Goal: Task Accomplishment & Management: Manage account settings

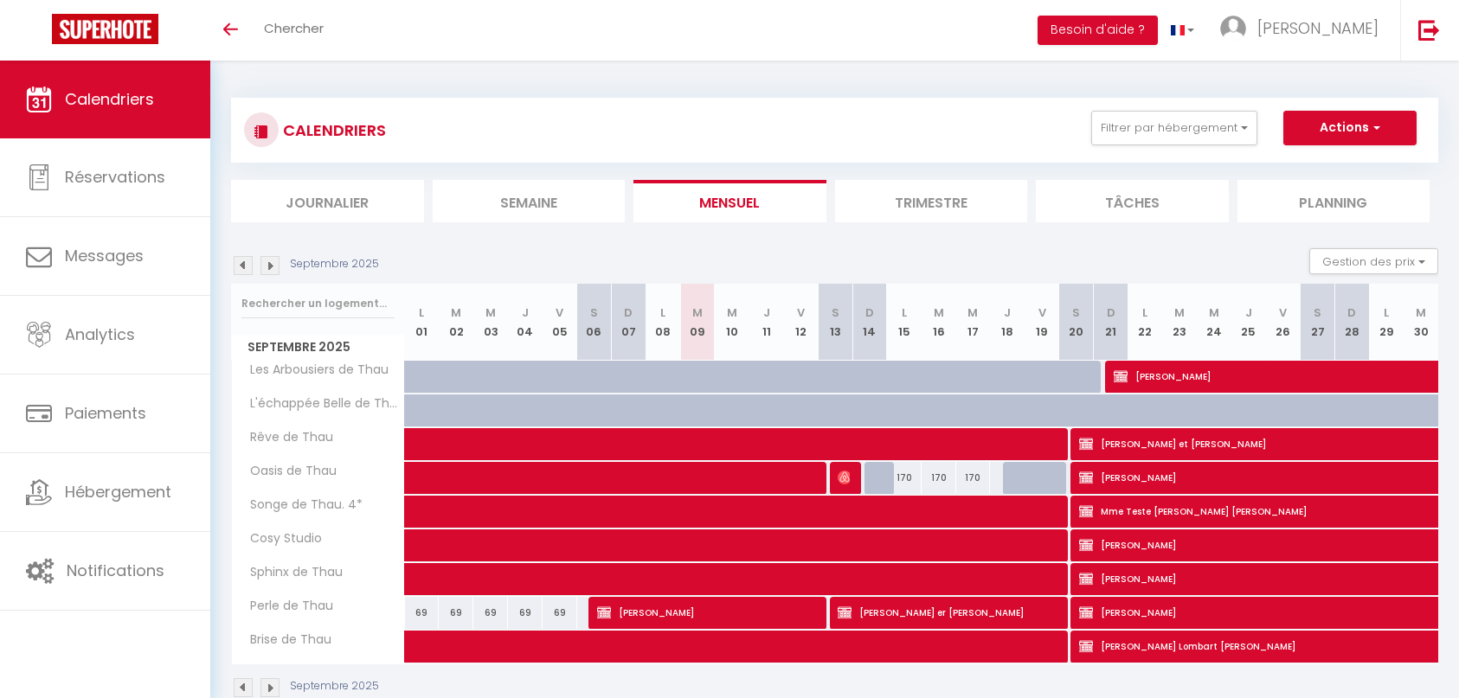
click at [274, 267] on img at bounding box center [269, 265] width 19 height 19
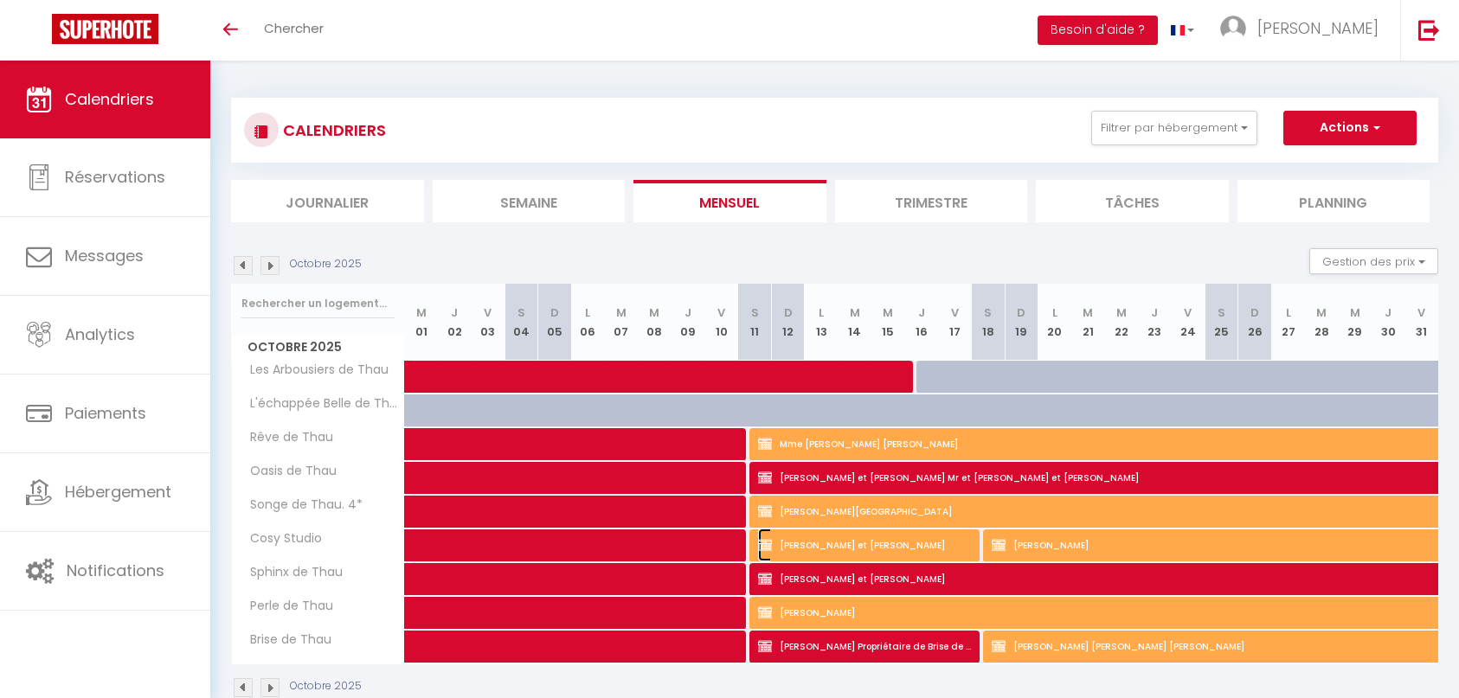
click at [871, 542] on span "[PERSON_NAME] et [PERSON_NAME]" at bounding box center [865, 545] width 214 height 33
select select "OK"
select select "KO"
select select "0"
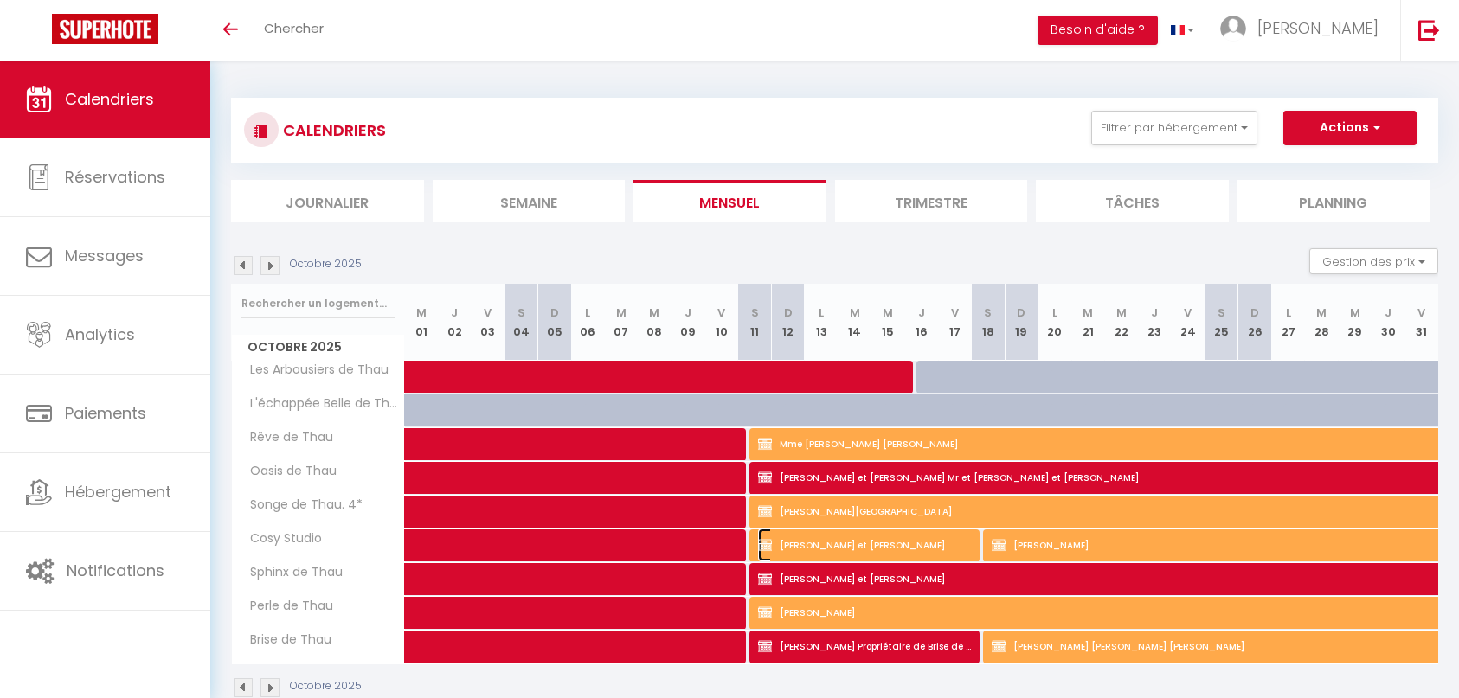
select select "1"
select select
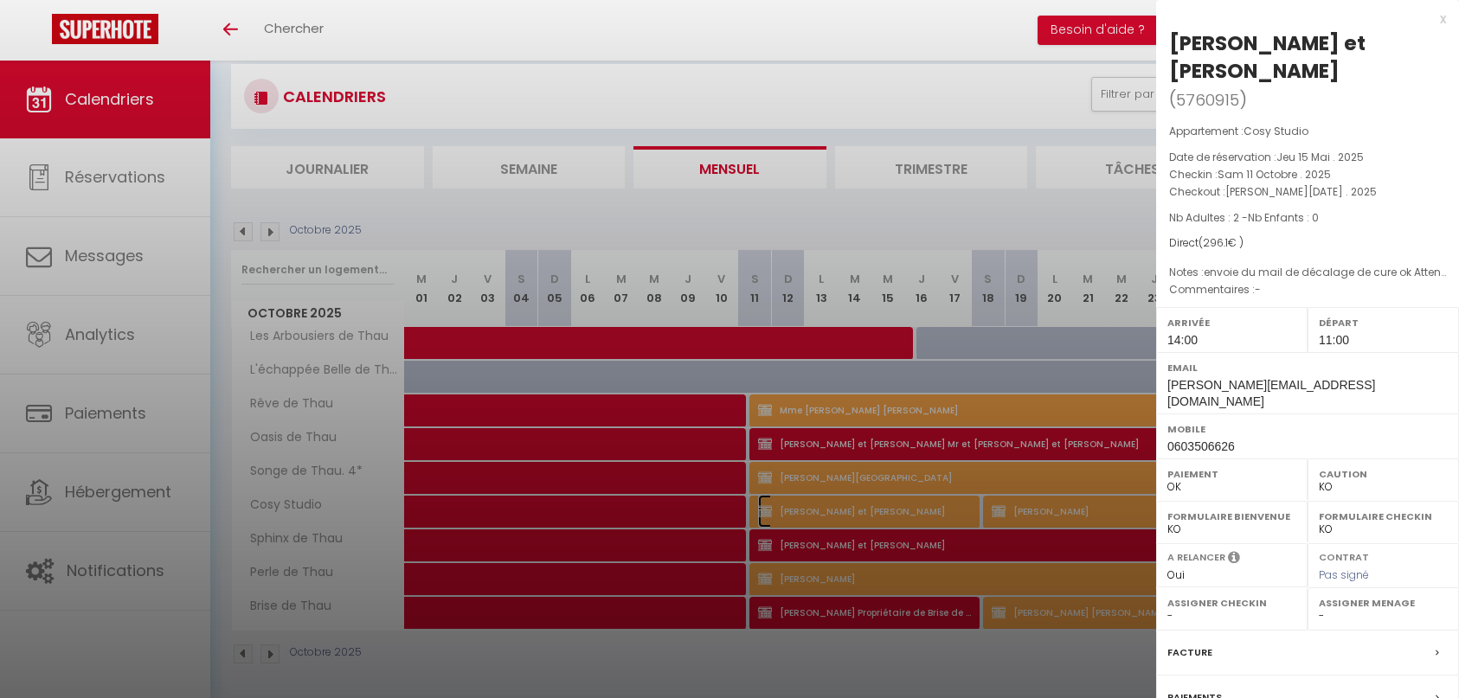
scroll to position [61, 0]
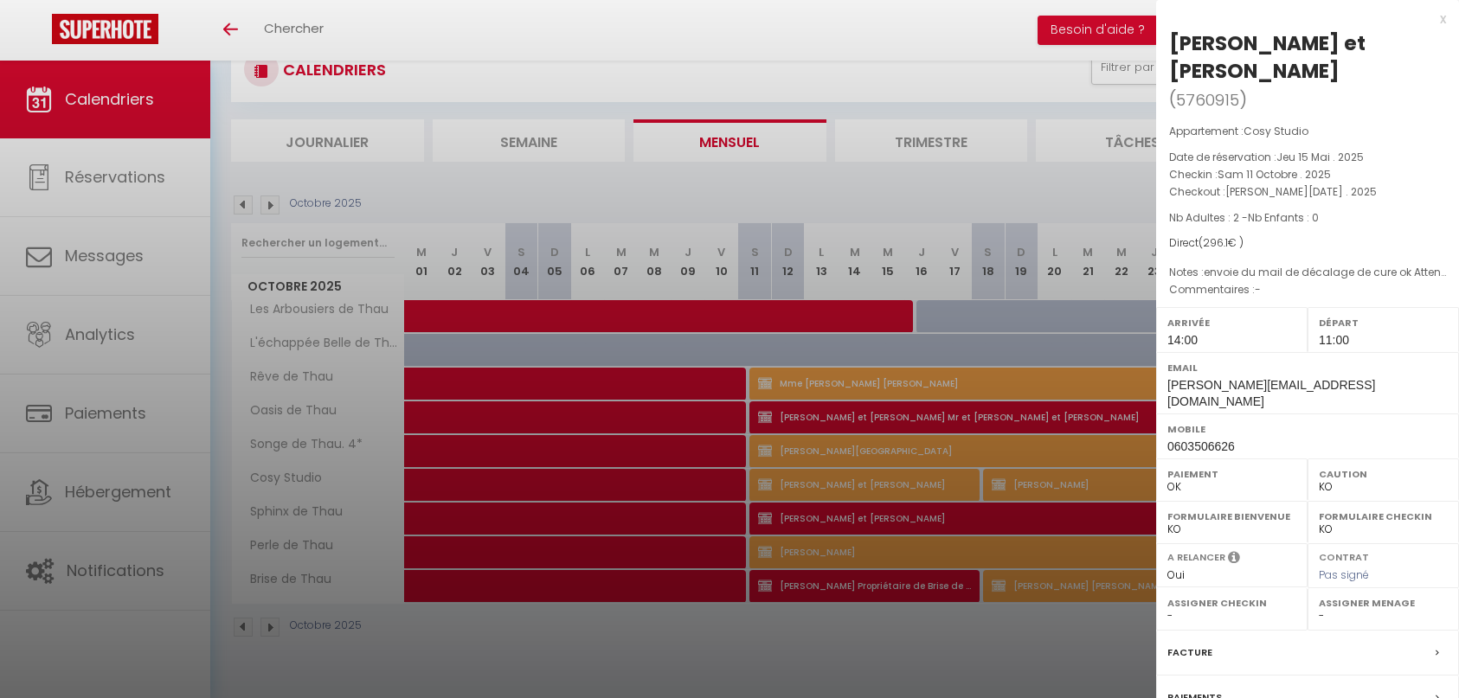
click at [1186, 568] on select "Oui Non" at bounding box center [1231, 576] width 129 height 16
select select "0"
click at [1167, 568] on select "Oui Non" at bounding box center [1231, 576] width 129 height 16
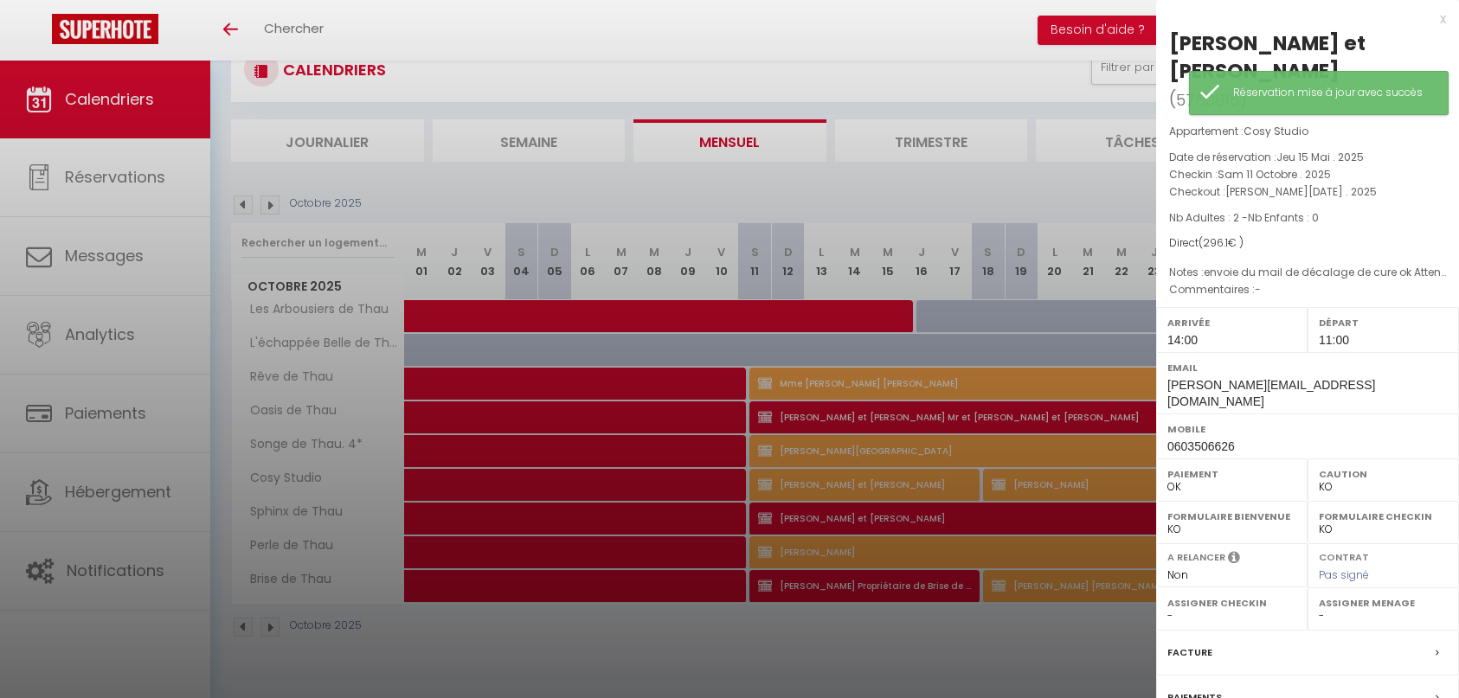
click at [1290, 676] on div "Paiements" at bounding box center [1307, 698] width 303 height 45
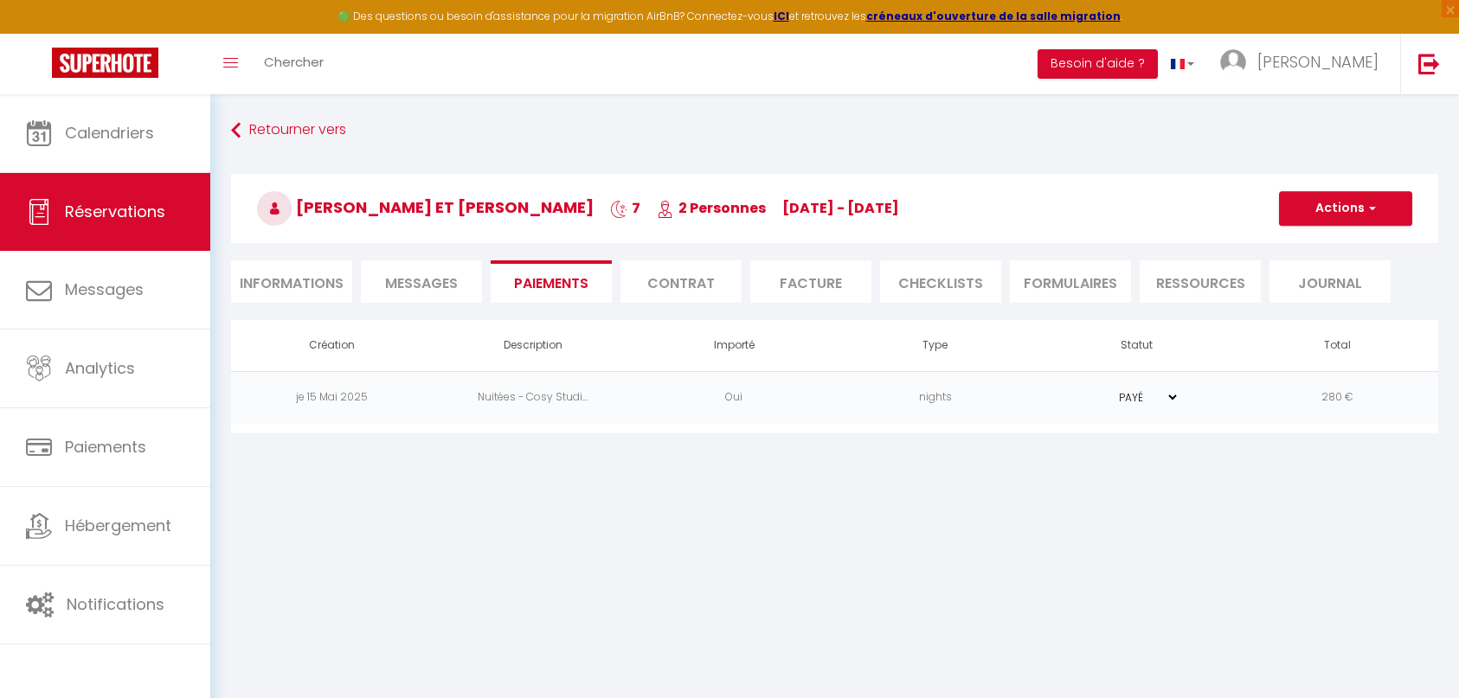
click at [297, 283] on li "Informations" at bounding box center [291, 281] width 121 height 42
select select "0"
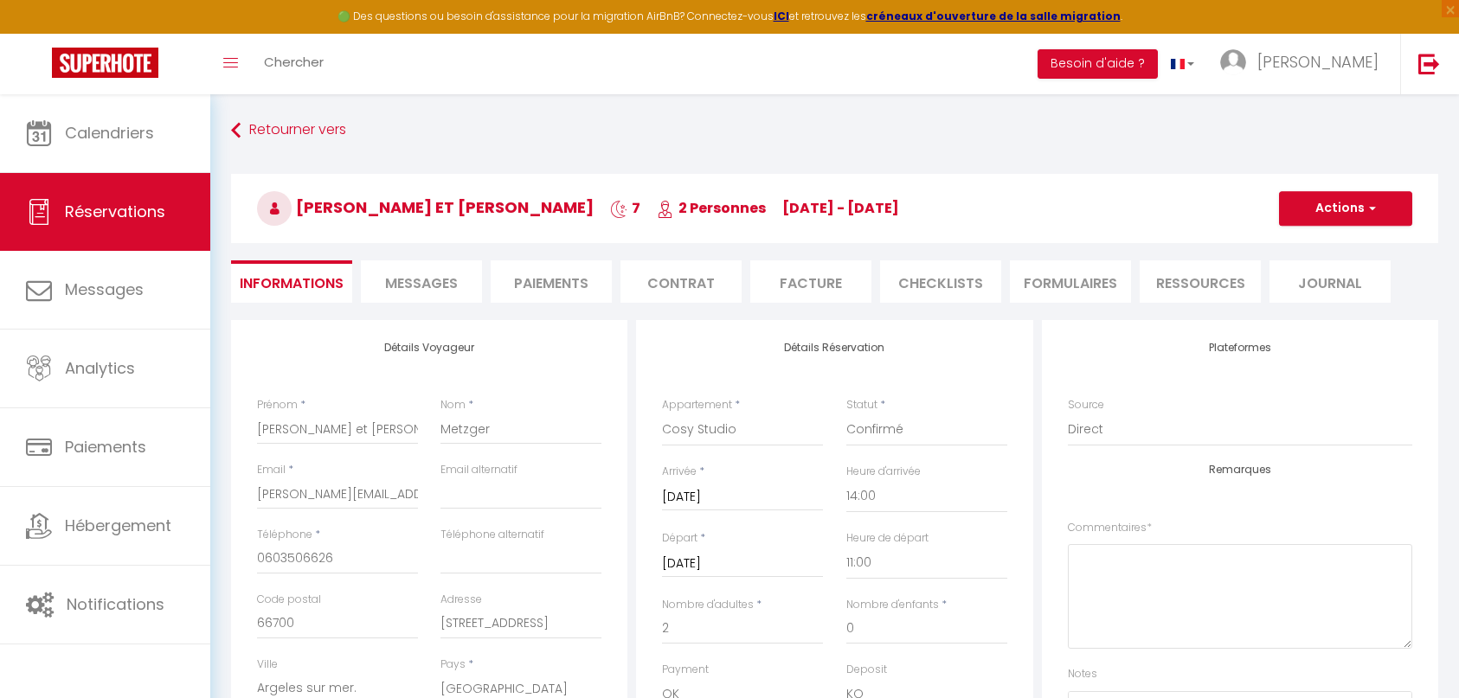
click at [569, 286] on li "Paiements" at bounding box center [551, 281] width 121 height 42
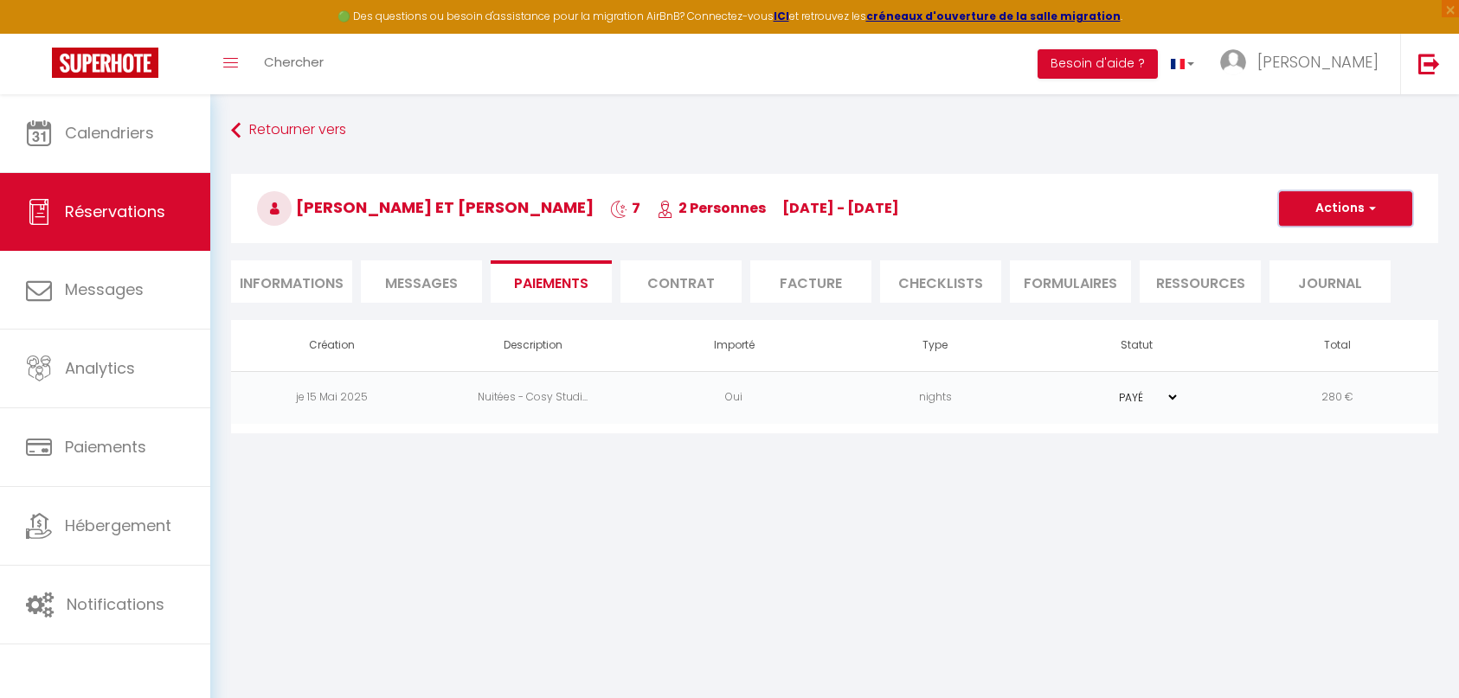
click at [1351, 208] on button "Actions" at bounding box center [1345, 208] width 133 height 35
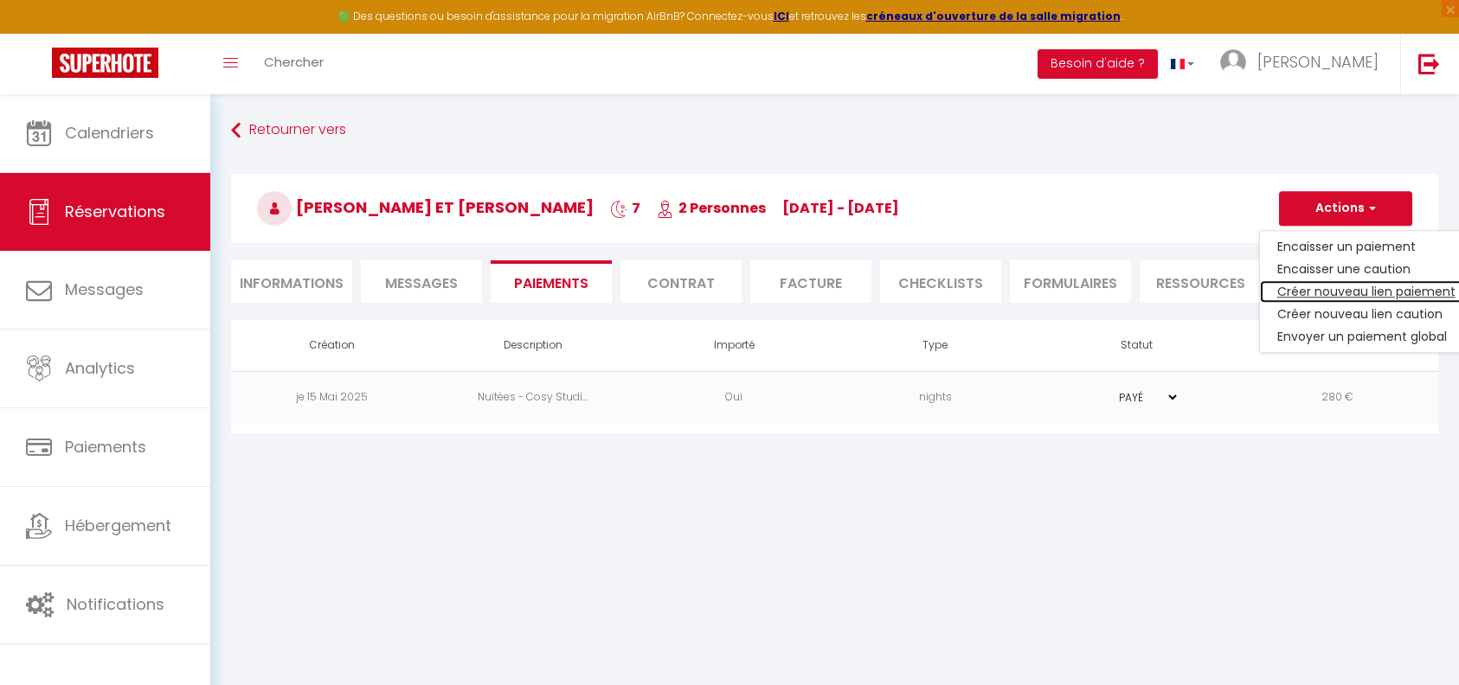
click at [1388, 287] on link "Créer nouveau lien paiement" at bounding box center [1366, 291] width 213 height 22
select select "nights"
type input "[PERSON_NAME][EMAIL_ADDRESS][DOMAIN_NAME]"
select select "2554"
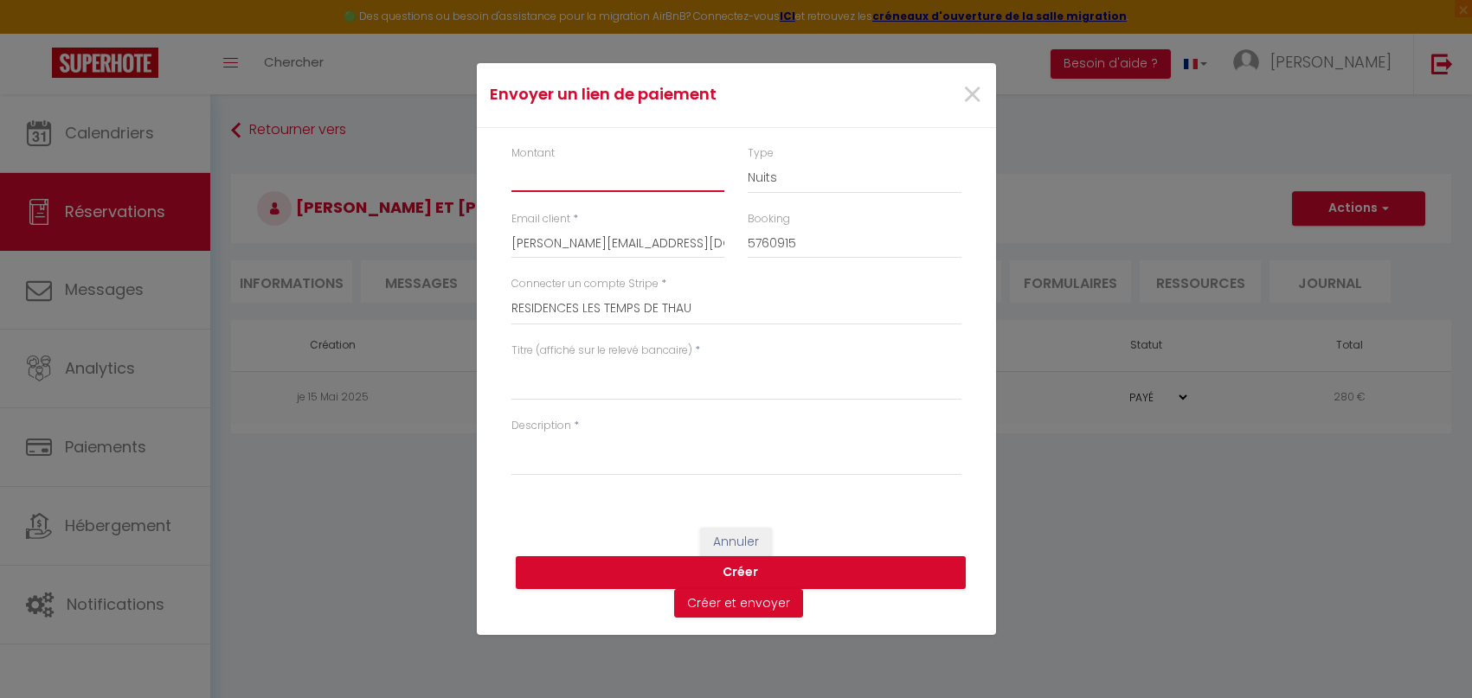
click at [561, 180] on input "Montant" at bounding box center [618, 176] width 214 height 31
type input "201.10"
click at [645, 352] on label "Titre (affiché sur le relevé bancaire)" at bounding box center [601, 351] width 181 height 16
click at [645, 359] on textarea "Titre (affiché sur le relevé bancaire)" at bounding box center [736, 380] width 450 height 42
paste textarea "Paiement de votre solde à Cosy Studio du [DATE] au [DATE]"
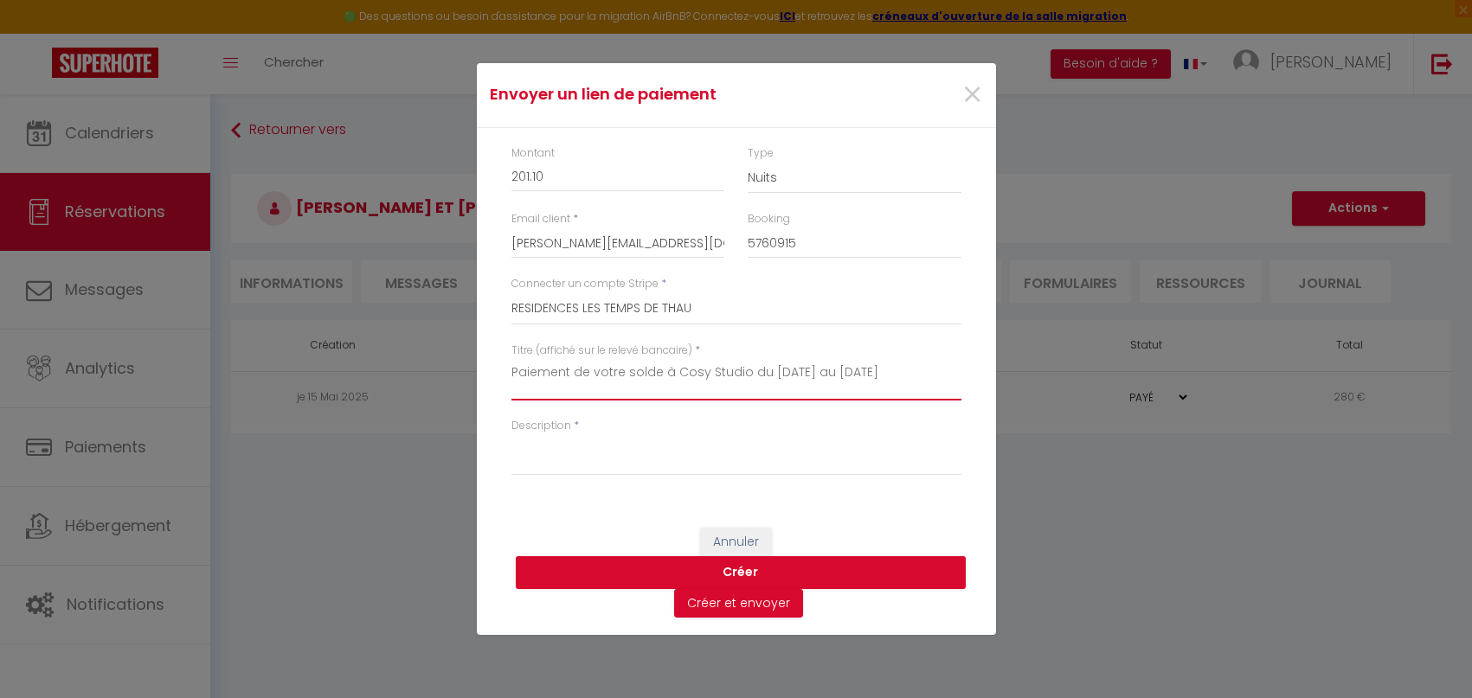
type textarea "Paiement de votre solde à Cosy Studio du [DATE] au [DATE]"
click at [598, 466] on textarea "Description" at bounding box center [736, 455] width 450 height 42
paste textarea "Paiement de votre solde à Cosy Studio du [DATE] au [DATE]"
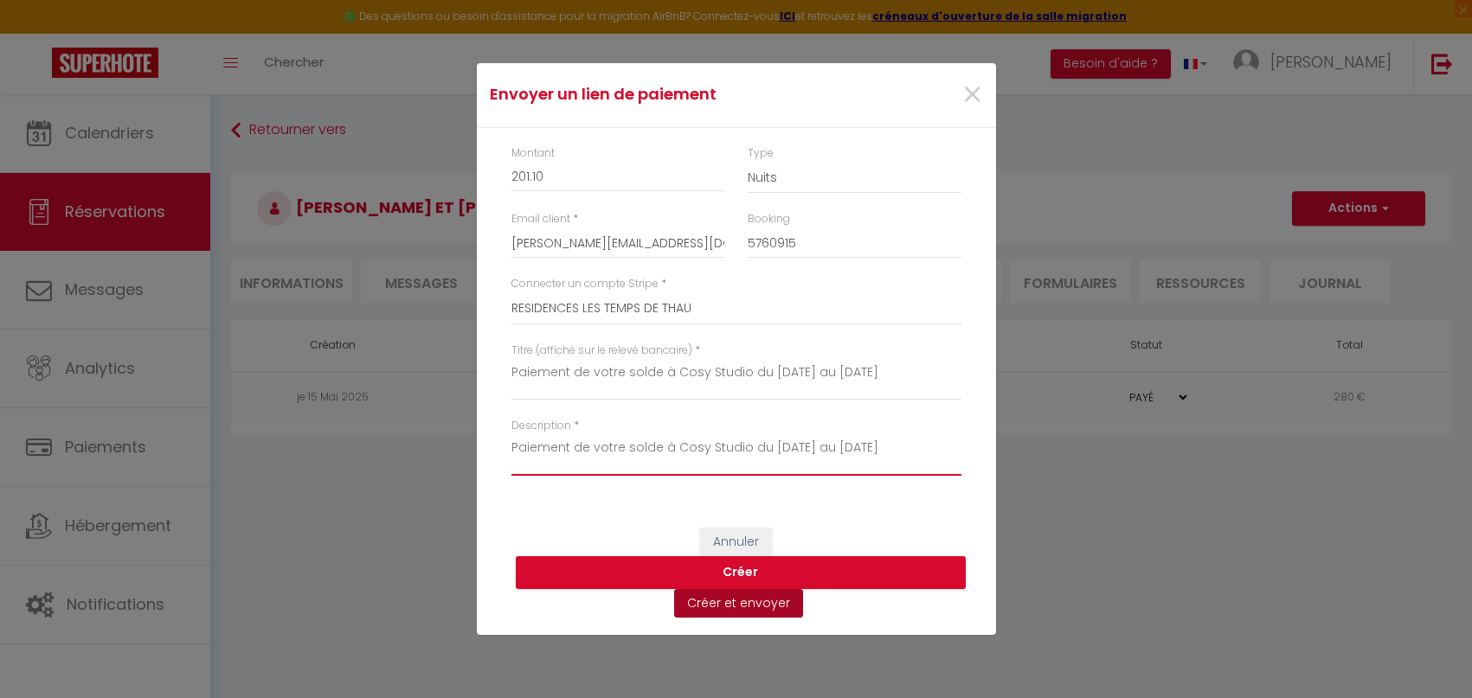
type textarea "Paiement de votre solde à Cosy Studio du [DATE] au [DATE]"
click at [727, 598] on button "Créer et envoyer" at bounding box center [738, 603] width 129 height 29
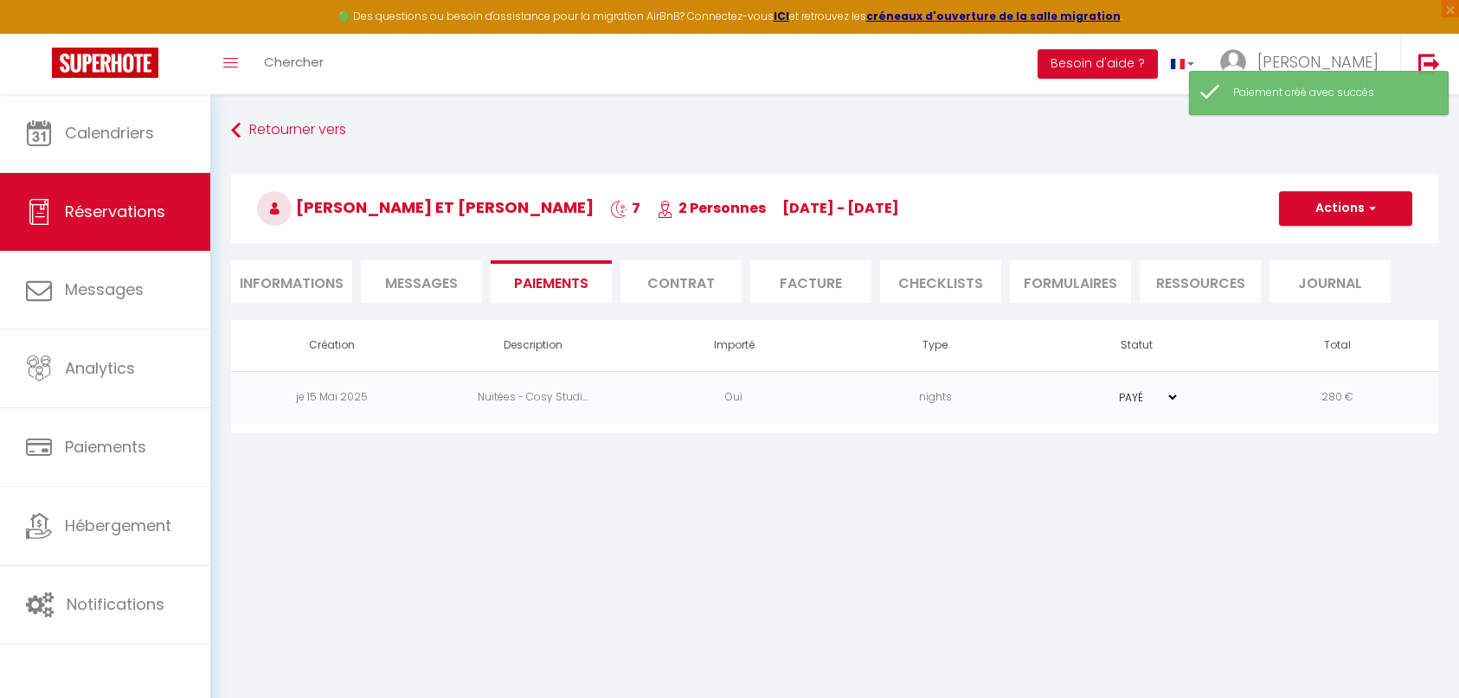
select select "fr"
type input "[PERSON_NAME][EMAIL_ADDRESS][DOMAIN_NAME]"
type input "Lien de paiement pour régler votre acompte à Cosy Studio concernant votre séjou…"
type textarea "Bonjour [PERSON_NAME] et [PERSON_NAME] et [PERSON_NAME], Nous vous invitons à c…"
select select "0"
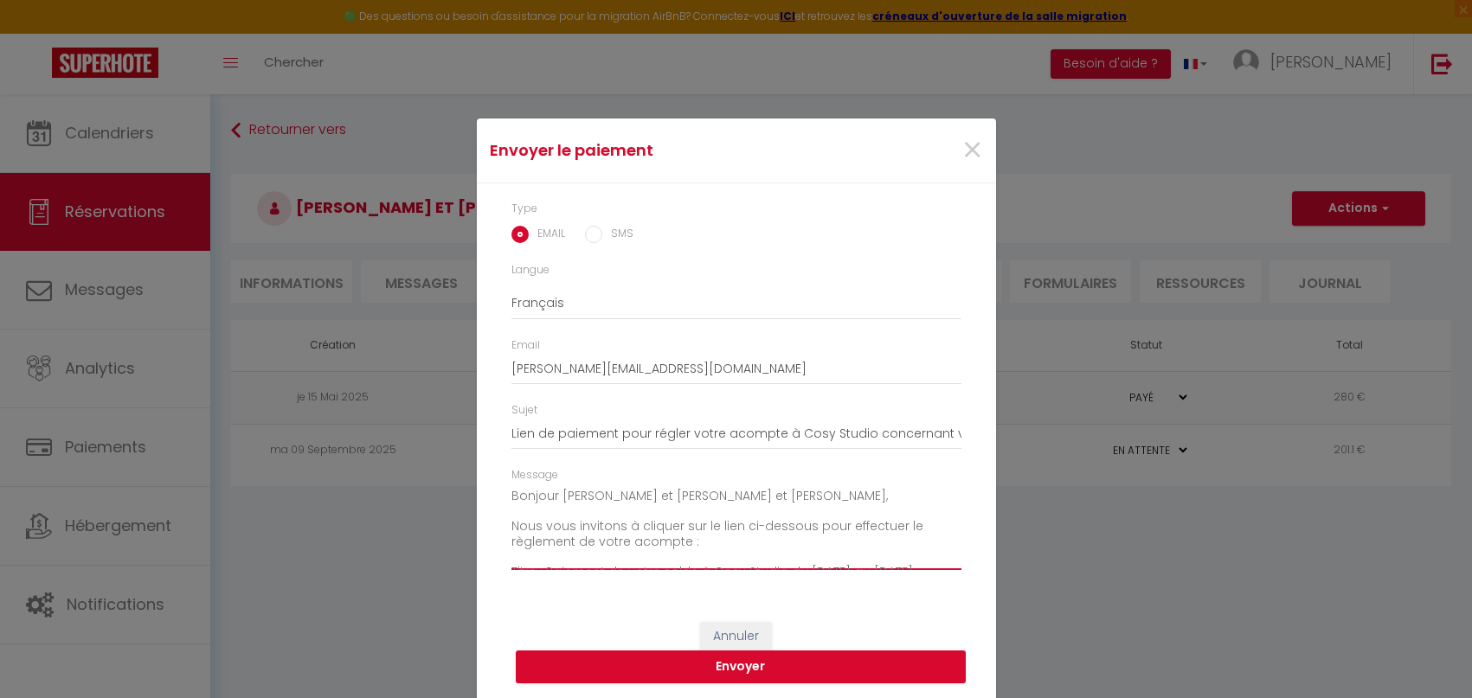
click at [693, 513] on textarea "Bonjour [PERSON_NAME] et [PERSON_NAME] et [PERSON_NAME], Nous vous invitons à c…" at bounding box center [736, 526] width 450 height 87
click at [763, 529] on textarea "Bonjour [PERSON_NAME] et [PERSON_NAME] et [PERSON_NAME], Nous vous invitons à c…" at bounding box center [736, 526] width 450 height 87
drag, startPoint x: 553, startPoint y: 493, endPoint x: 662, endPoint y: 497, distance: 109.1
click at [662, 497] on textarea "Bonjour [PERSON_NAME] et [PERSON_NAME] et [PERSON_NAME], Nous vous invitons à c…" at bounding box center [736, 526] width 450 height 87
drag, startPoint x: 722, startPoint y: 494, endPoint x: 619, endPoint y: 492, distance: 103.0
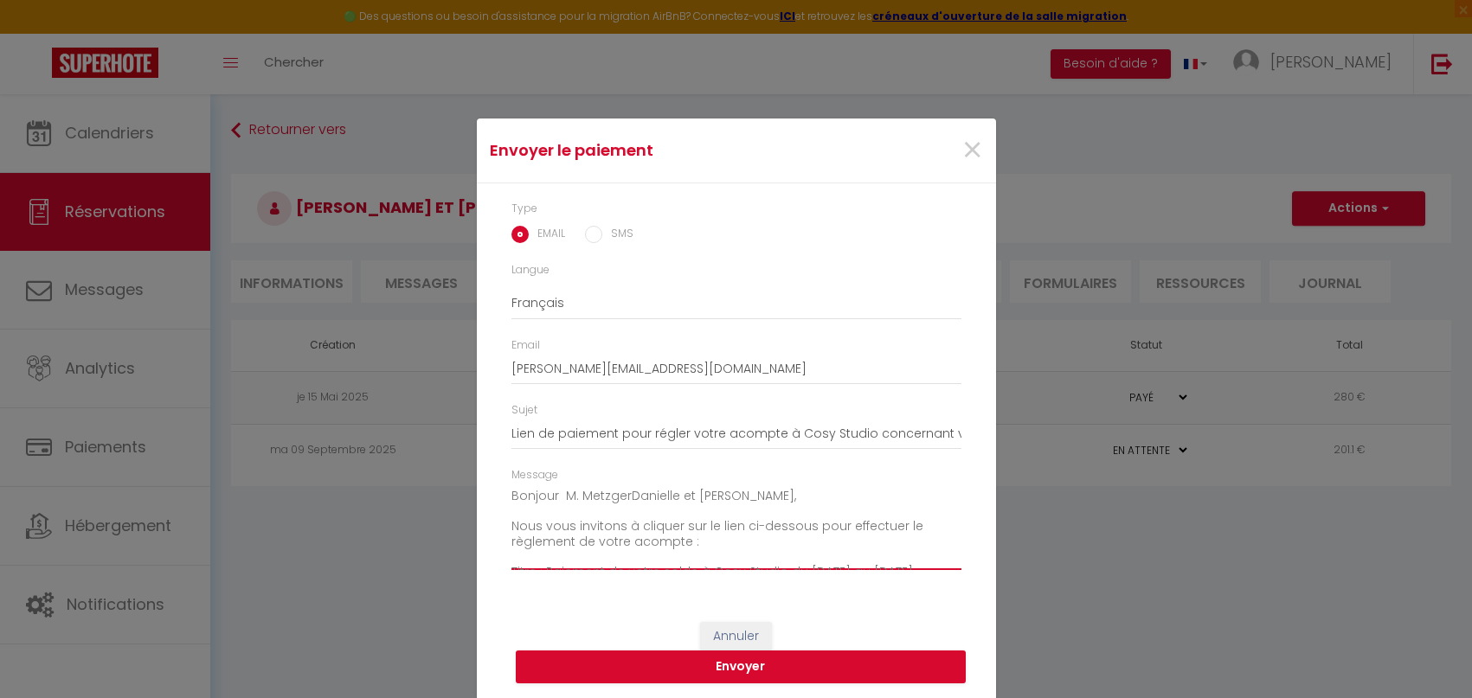
click at [619, 492] on textarea "Bonjour M. MetzgerDanielle et [PERSON_NAME], Nous vous invitons à cliquer sur l…" at bounding box center [736, 526] width 450 height 87
click at [591, 541] on textarea "Bonjour [PERSON_NAME], Nous vous invitons à cliquer sur le lien ci-dessous pour…" at bounding box center [736, 526] width 450 height 87
click at [649, 543] on textarea "Bonjour [PERSON_NAME], Nous vous invitons à cliquer sur le lien ci-dessous pour…" at bounding box center [736, 526] width 450 height 87
click at [695, 569] on textarea "Bonjour [PERSON_NAME], Nous vous invitons à cliquer sur le lien ci-dessous pour…" at bounding box center [736, 526] width 450 height 87
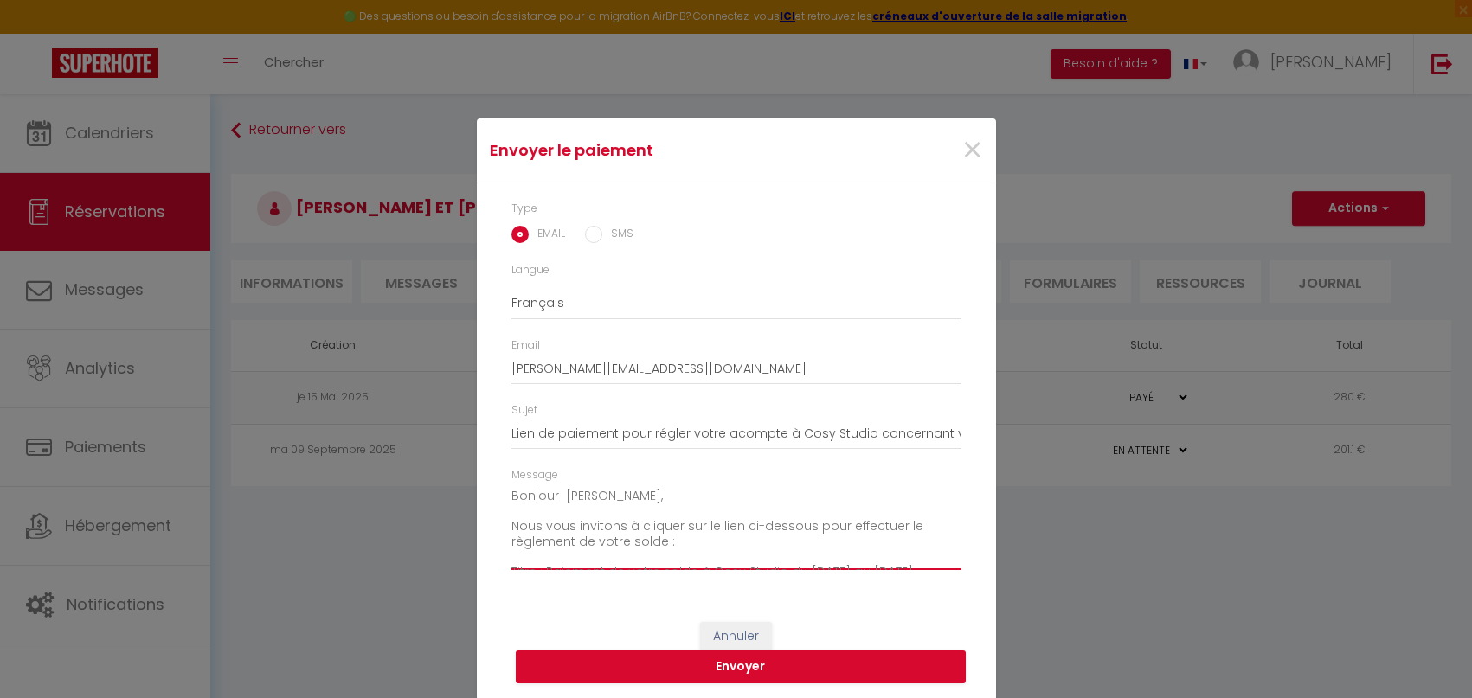
click at [708, 545] on textarea "Bonjour [PERSON_NAME], Nous vous invitons à cliquer sur le lien ci-dessous pour…" at bounding box center [736, 526] width 450 height 87
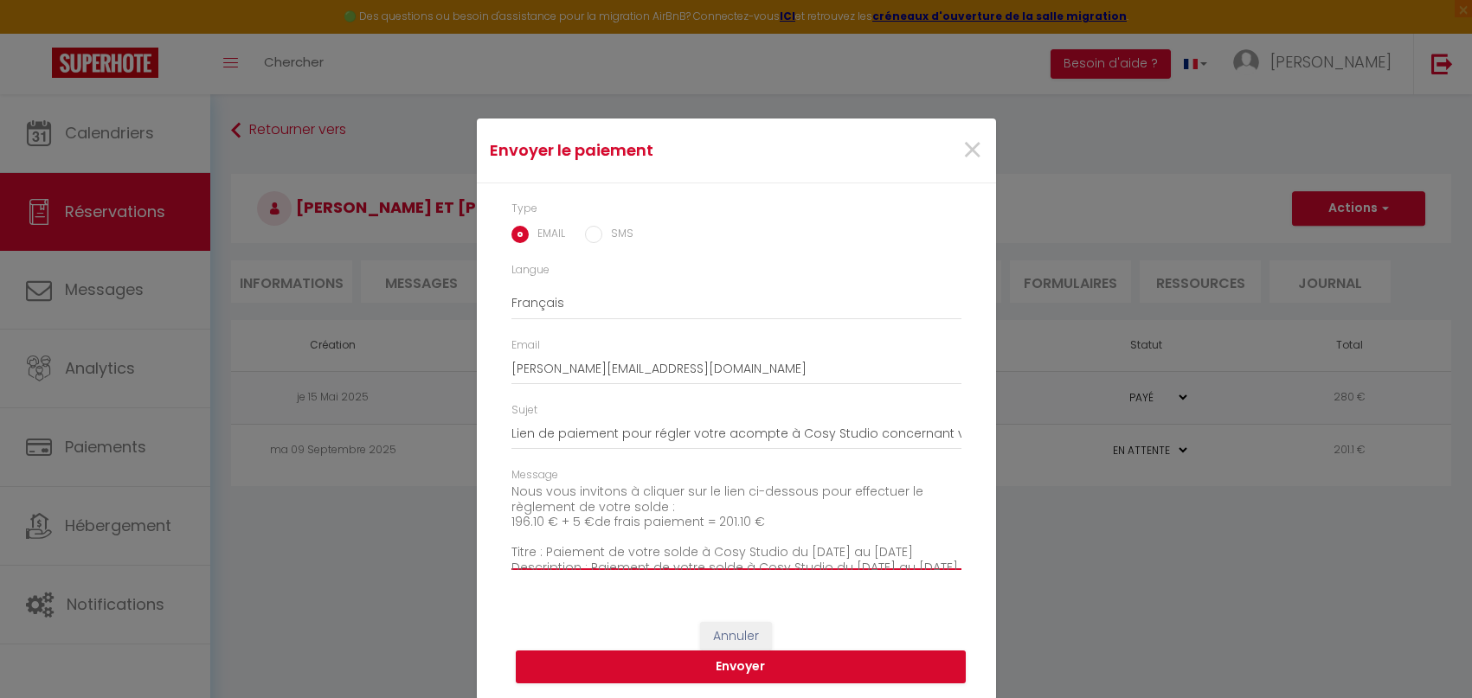
click at [843, 520] on textarea "Bonjour [PERSON_NAME], Nous vous invitons à cliquer sur le lien ci-dessous pour…" at bounding box center [736, 526] width 450 height 87
click at [827, 503] on textarea "Bonjour [PERSON_NAME], Nous vous invitons à cliquer sur le lien ci-dessous pour…" at bounding box center [736, 526] width 450 height 87
click at [809, 528] on textarea "Bonjour [PERSON_NAME], Nous vous invitons à cliquer sur le lien ci-dessous pour…" at bounding box center [736, 526] width 450 height 87
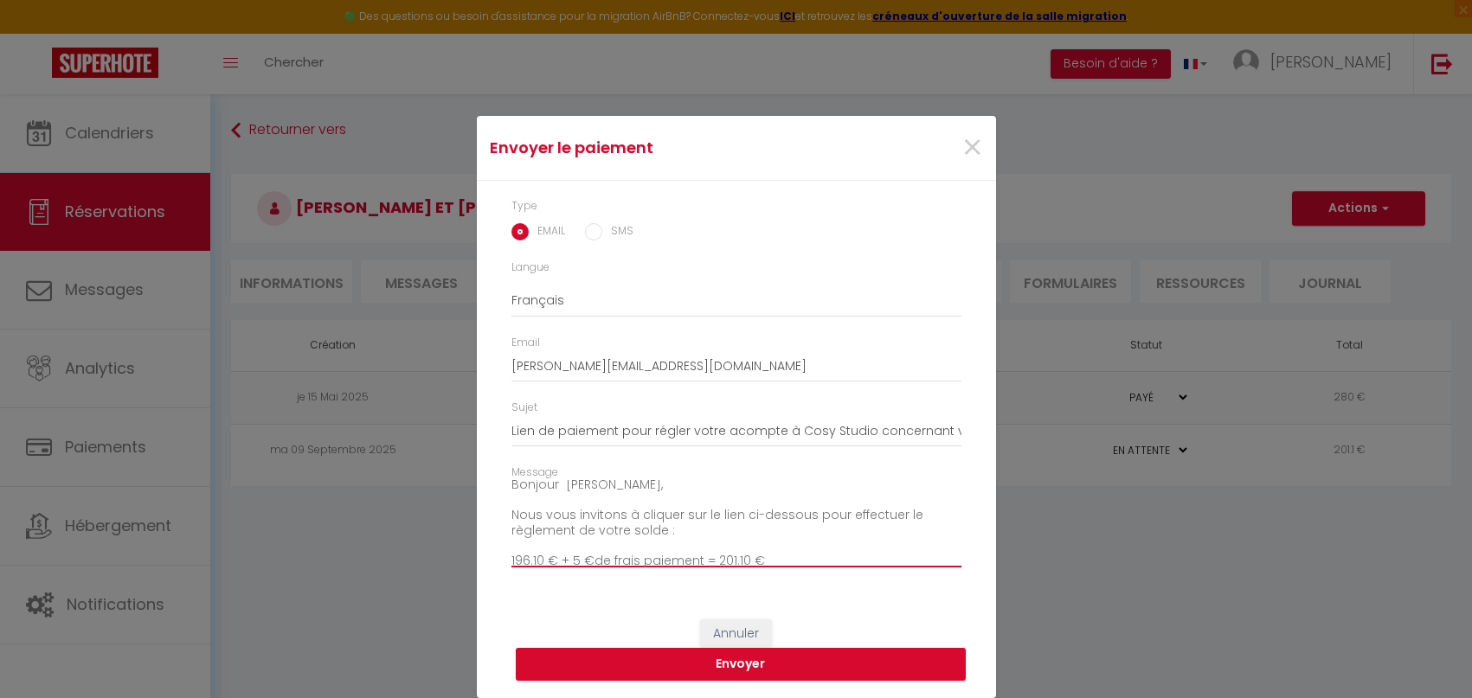
scroll to position [0, 0]
type textarea "Bonjour [PERSON_NAME], Nous vous invitons à cliquer sur le lien ci-dessous pour…"
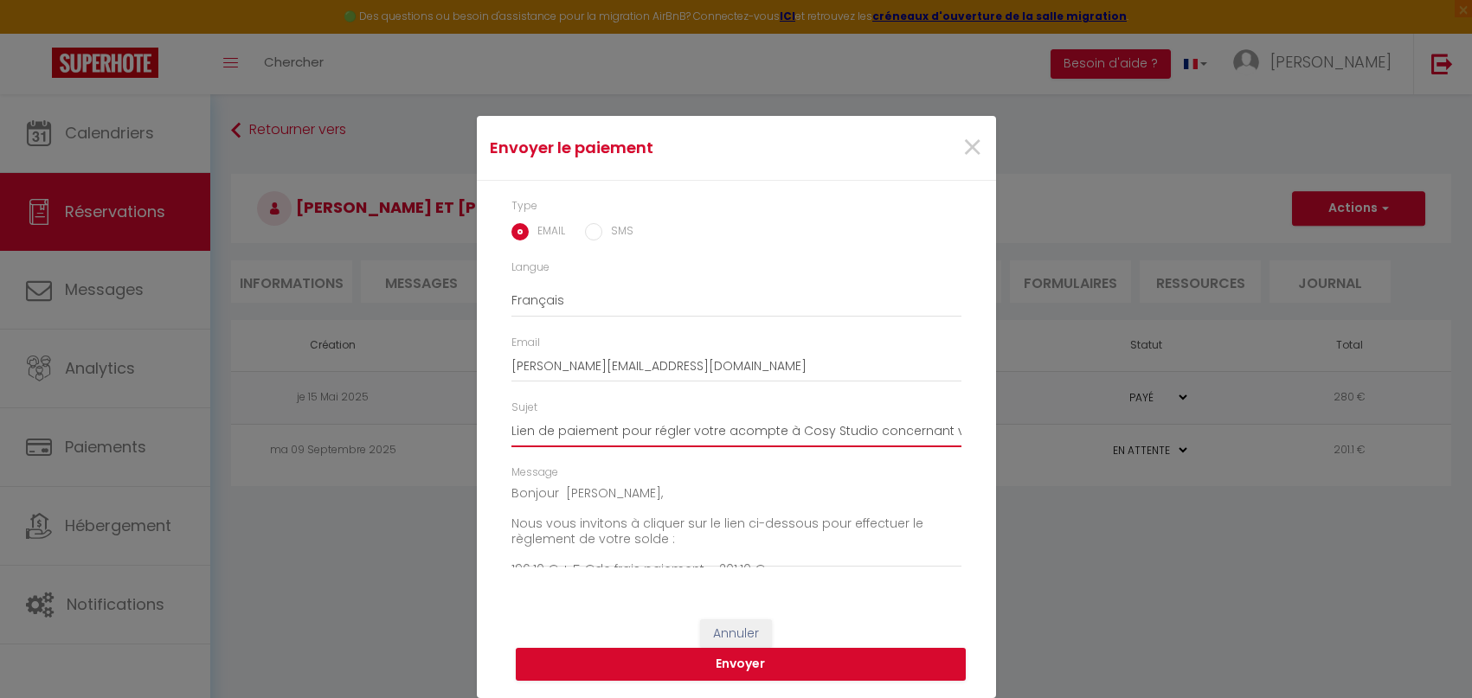
click at [763, 435] on input "Lien de paiement pour régler votre acompte à Cosy Studio concernant votre séjou…" at bounding box center [736, 431] width 450 height 31
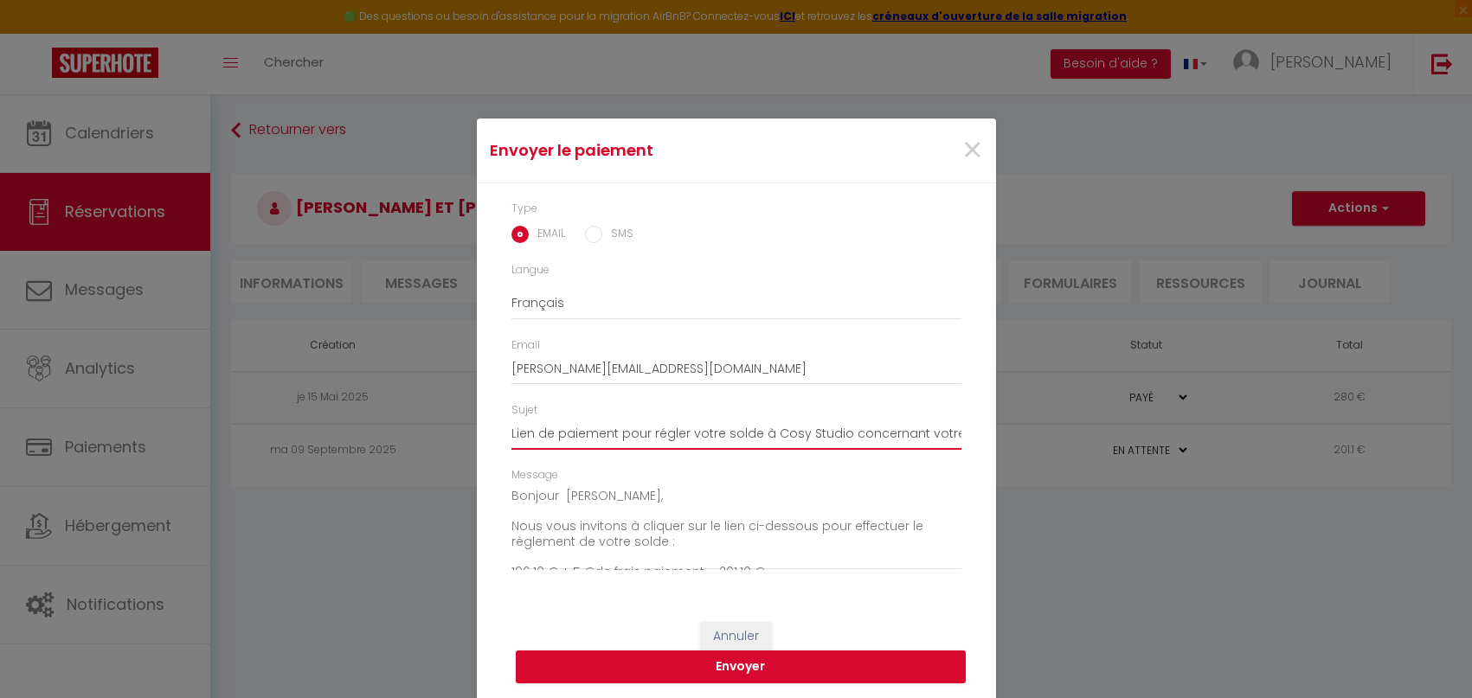
scroll to position [3, 0]
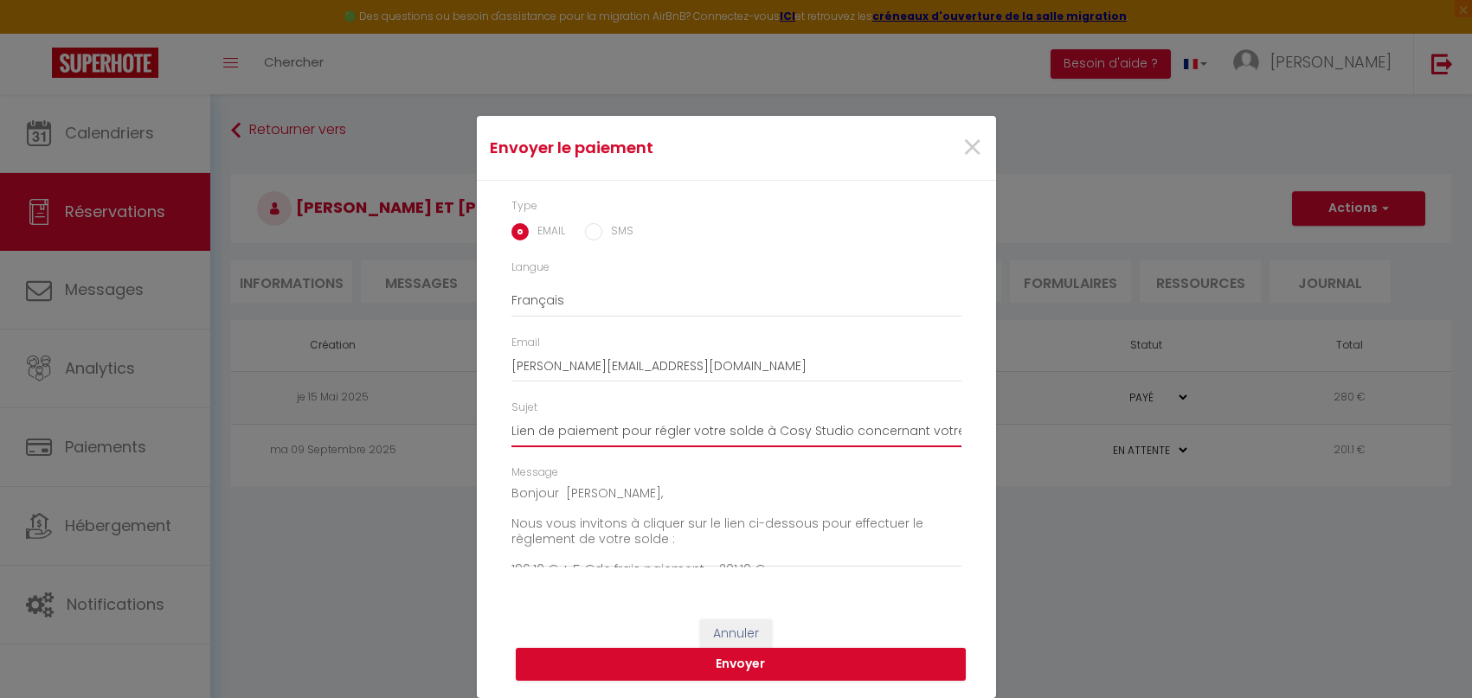
type input "Lien de paiement pour régler votre solde à Cosy Studio concernant votre séjour …"
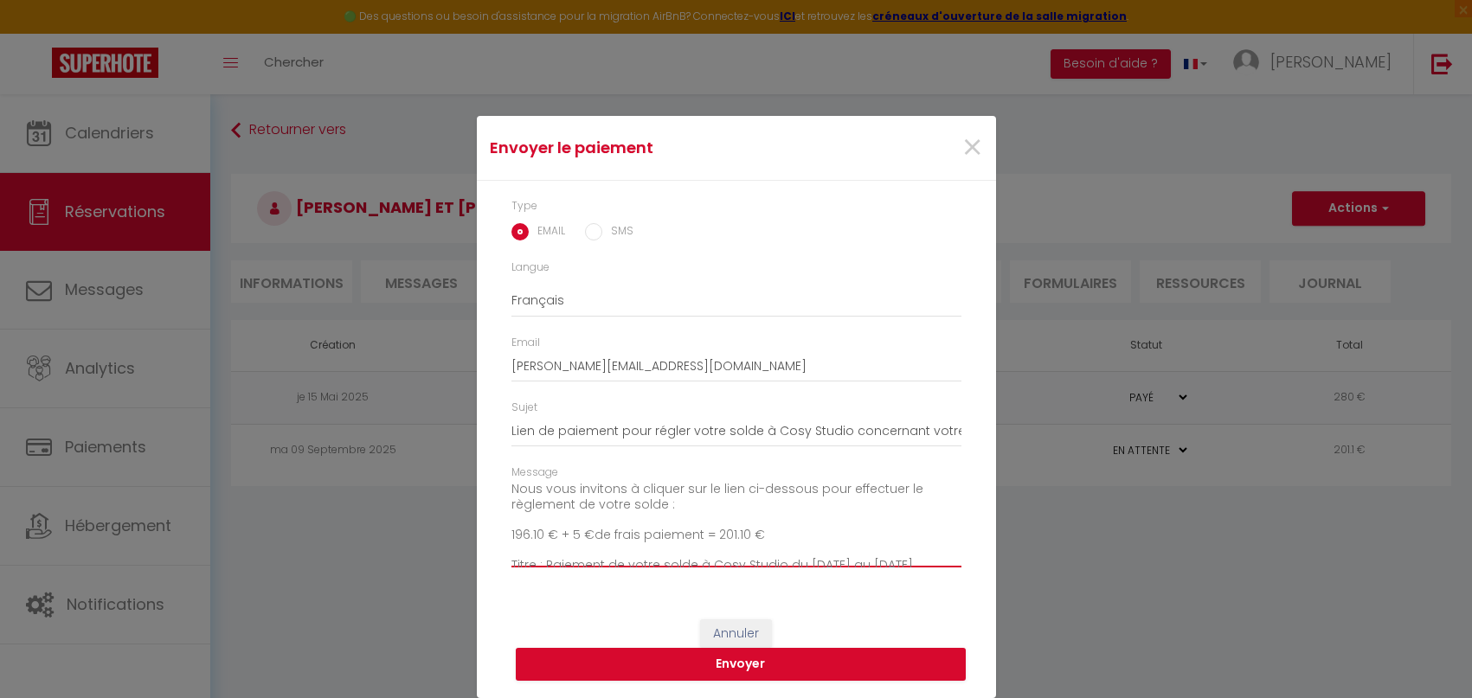
scroll to position [0, 0]
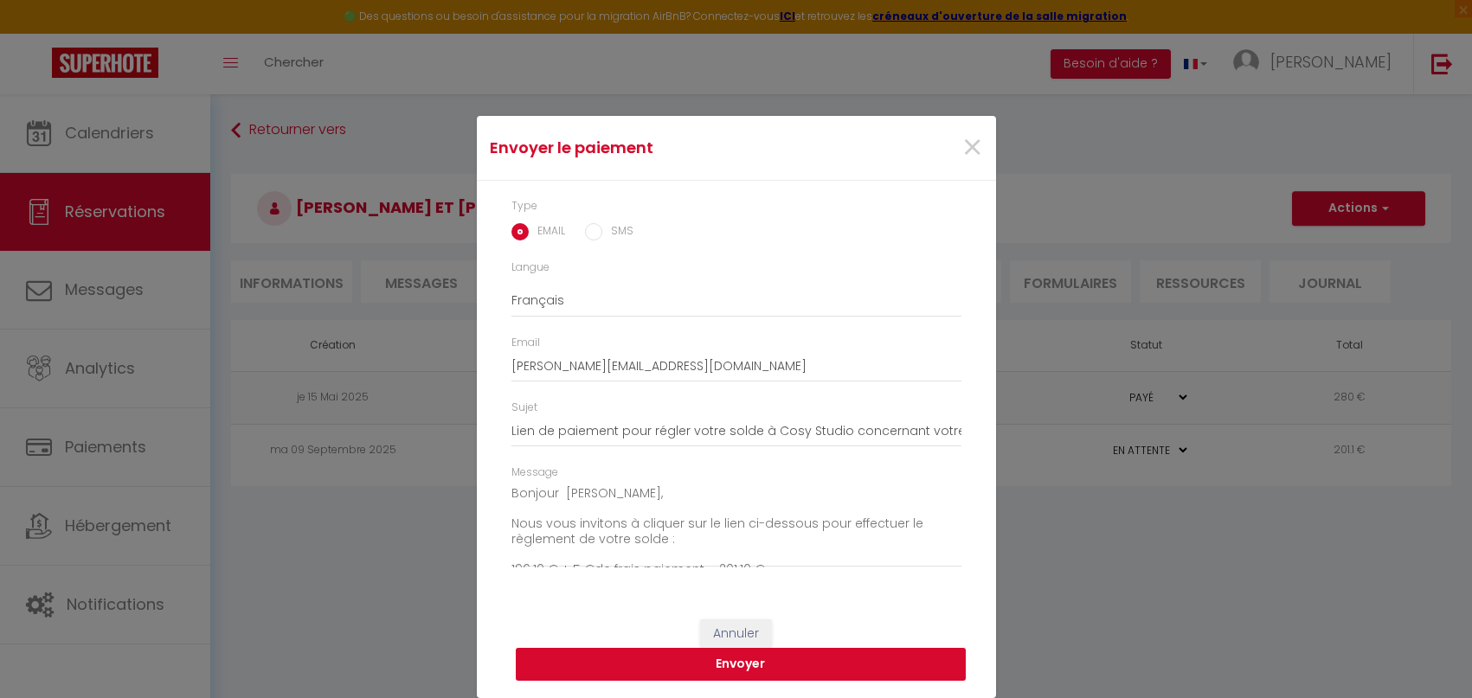
click at [737, 666] on button "Envoyer" at bounding box center [741, 664] width 450 height 33
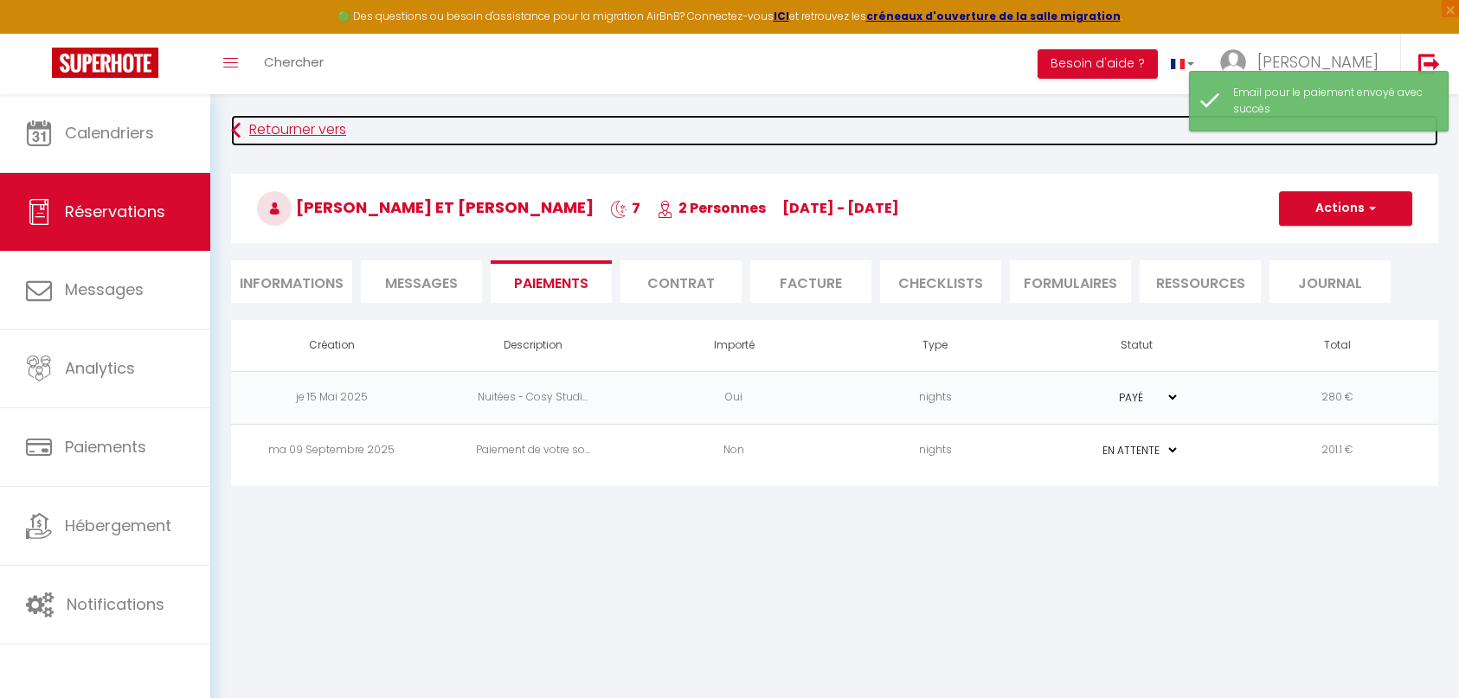
click at [265, 132] on link "Retourner vers" at bounding box center [834, 130] width 1207 height 31
select select "0"
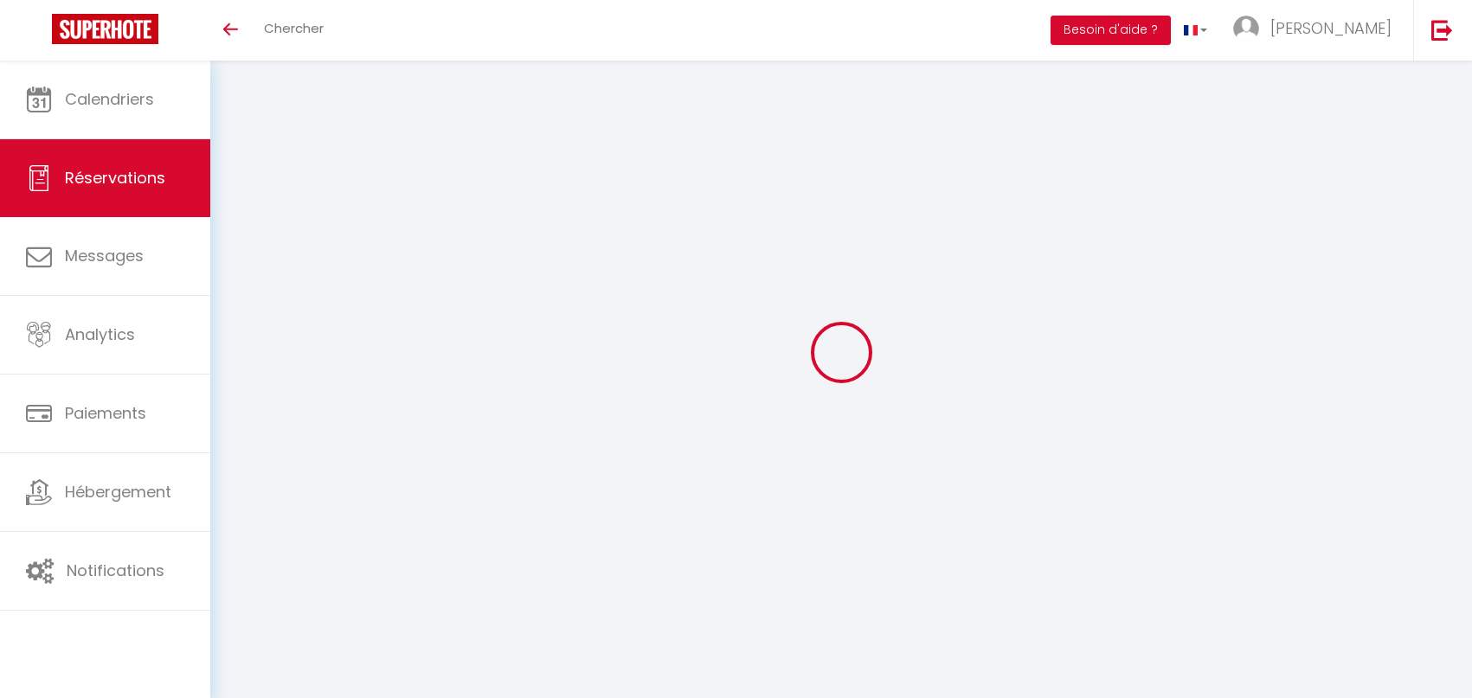
select select
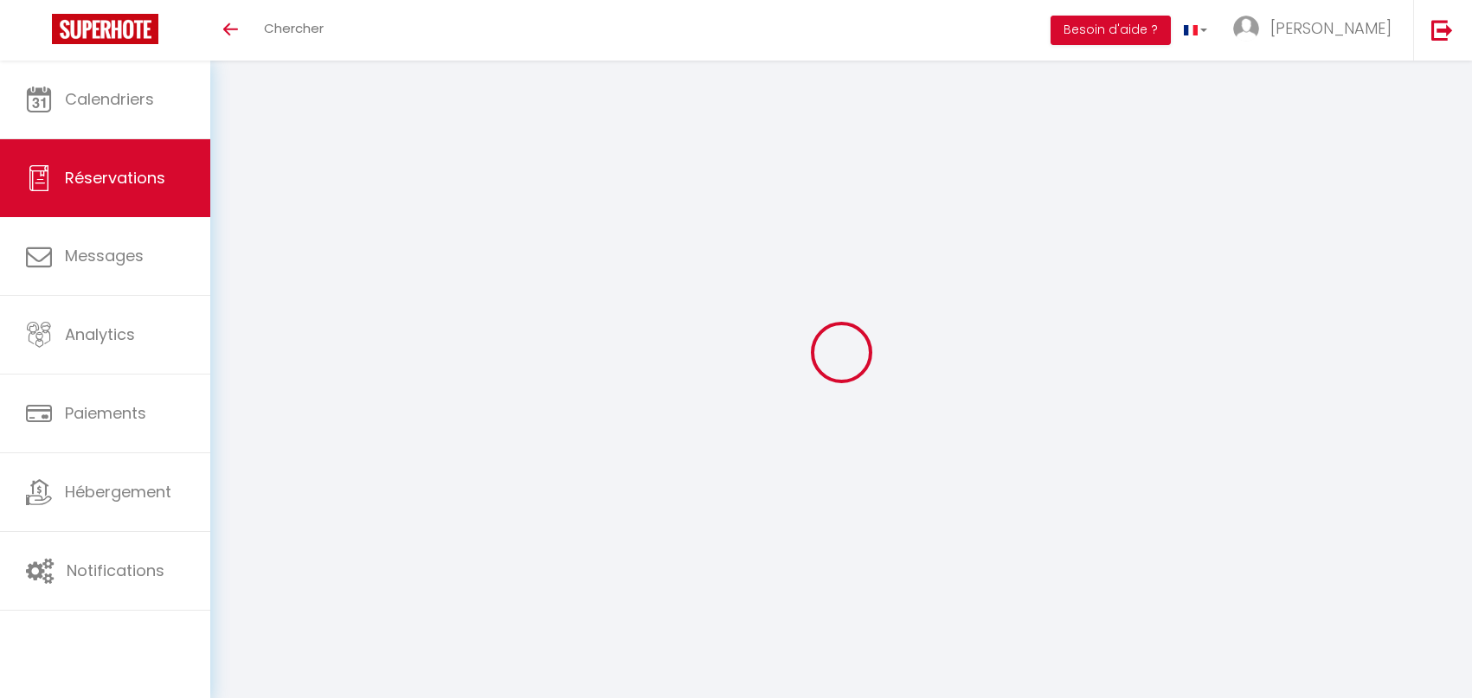
select select
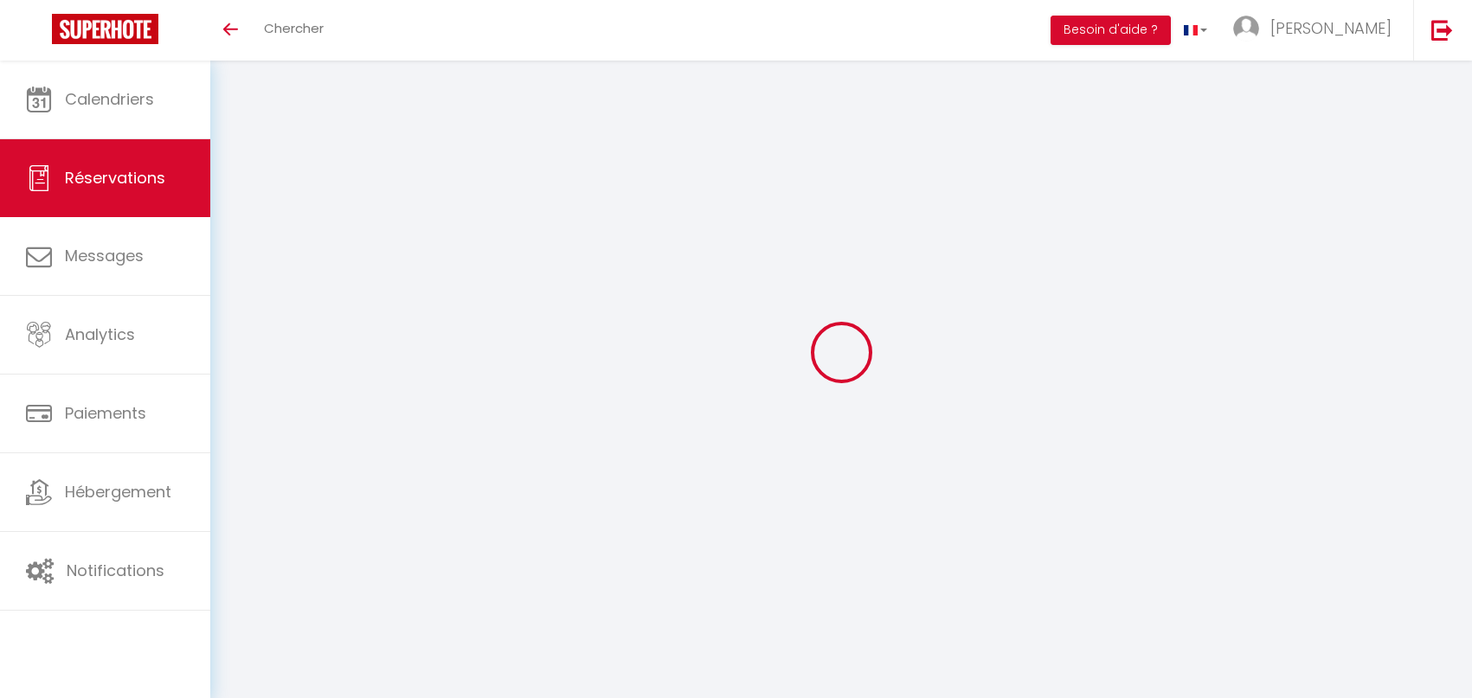
select select
checkbox input "false"
type input "[PERSON_NAME] et [PERSON_NAME]"
type input "Metzger"
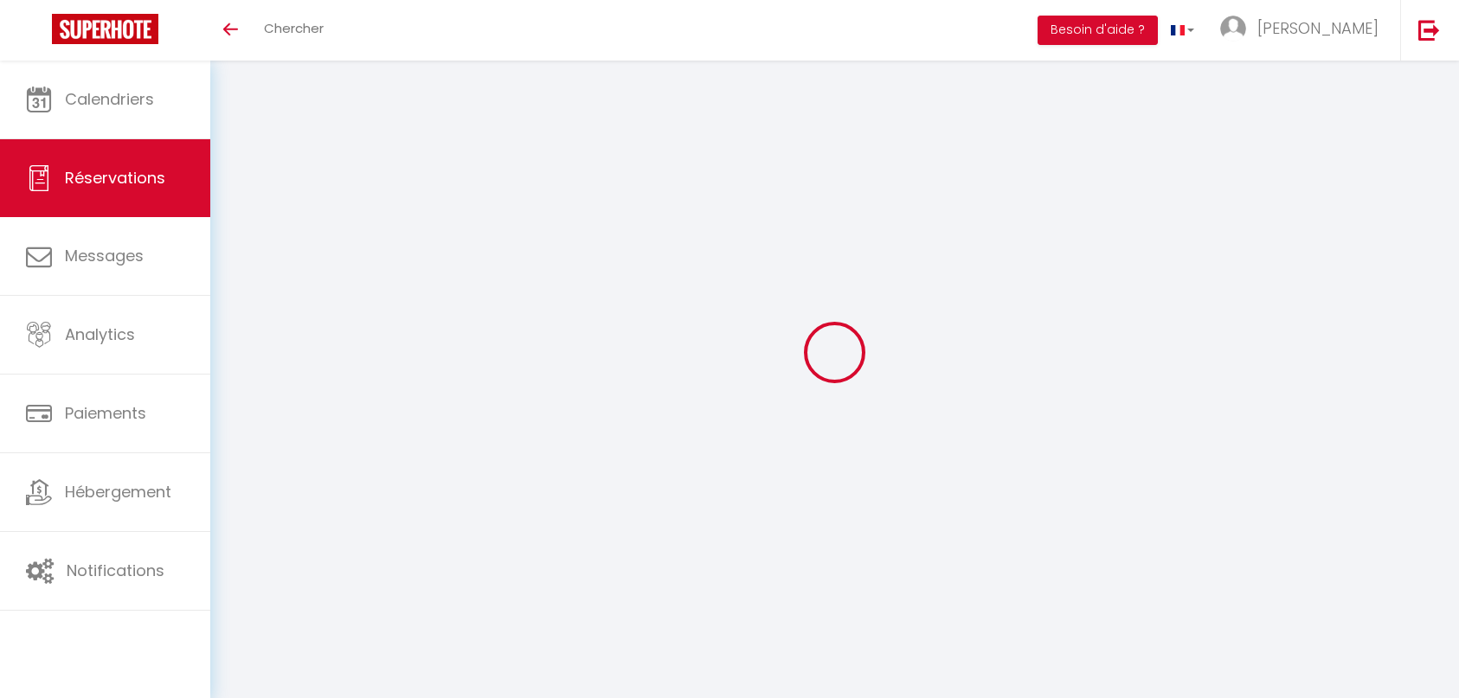
type input "[PERSON_NAME][EMAIL_ADDRESS][DOMAIN_NAME]"
type input "0603506626"
type input "66700"
type input "[STREET_ADDRESS]"
type input "Argeles sur mer."
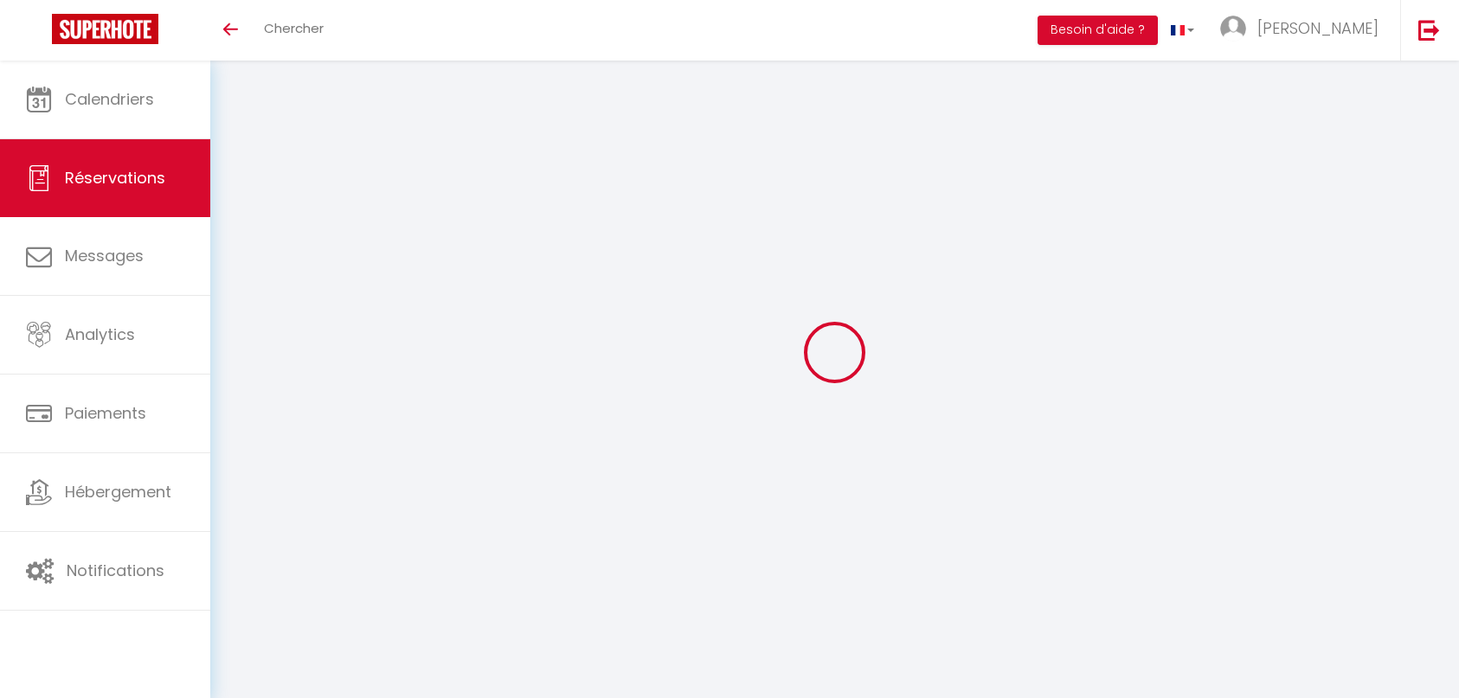
select select "FR"
select select "27465"
select select "1"
type input "[DATE]"
select select
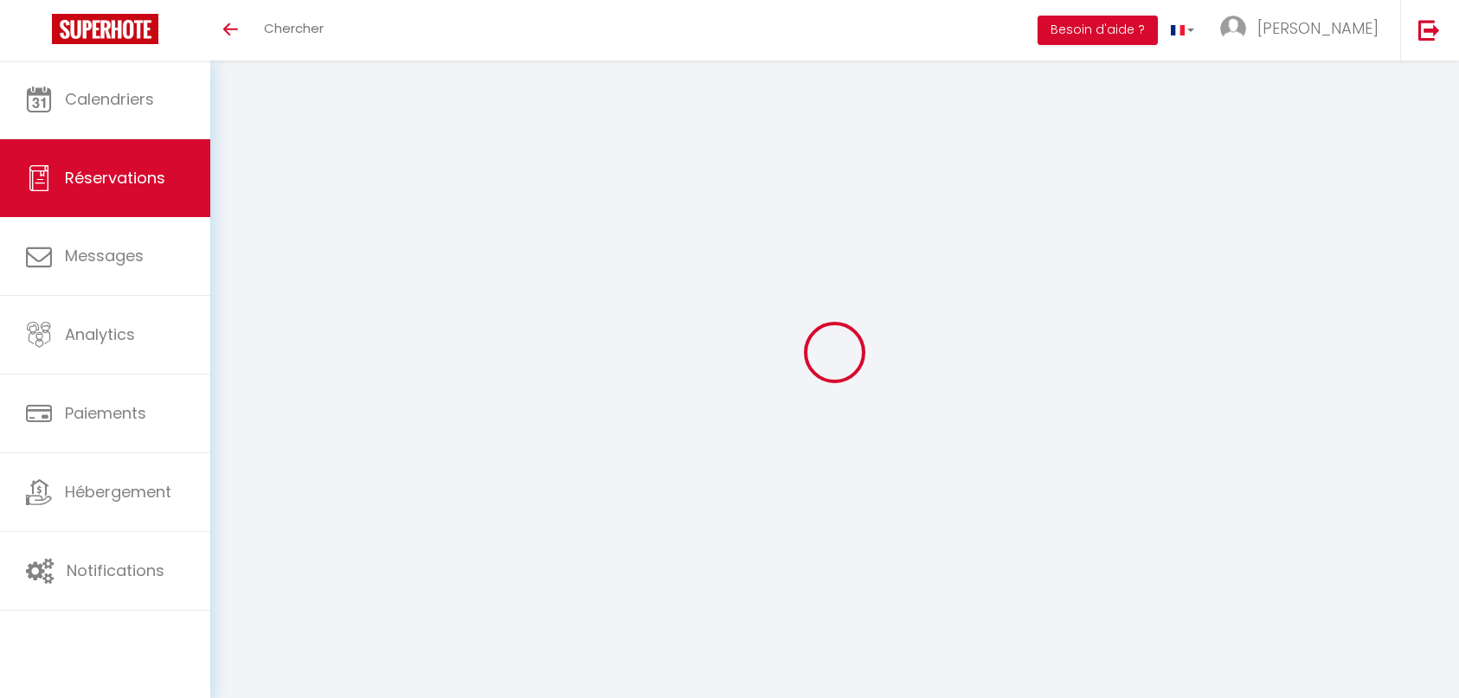
type input "[DATE]"
select select
type input "2"
select select "12"
select select
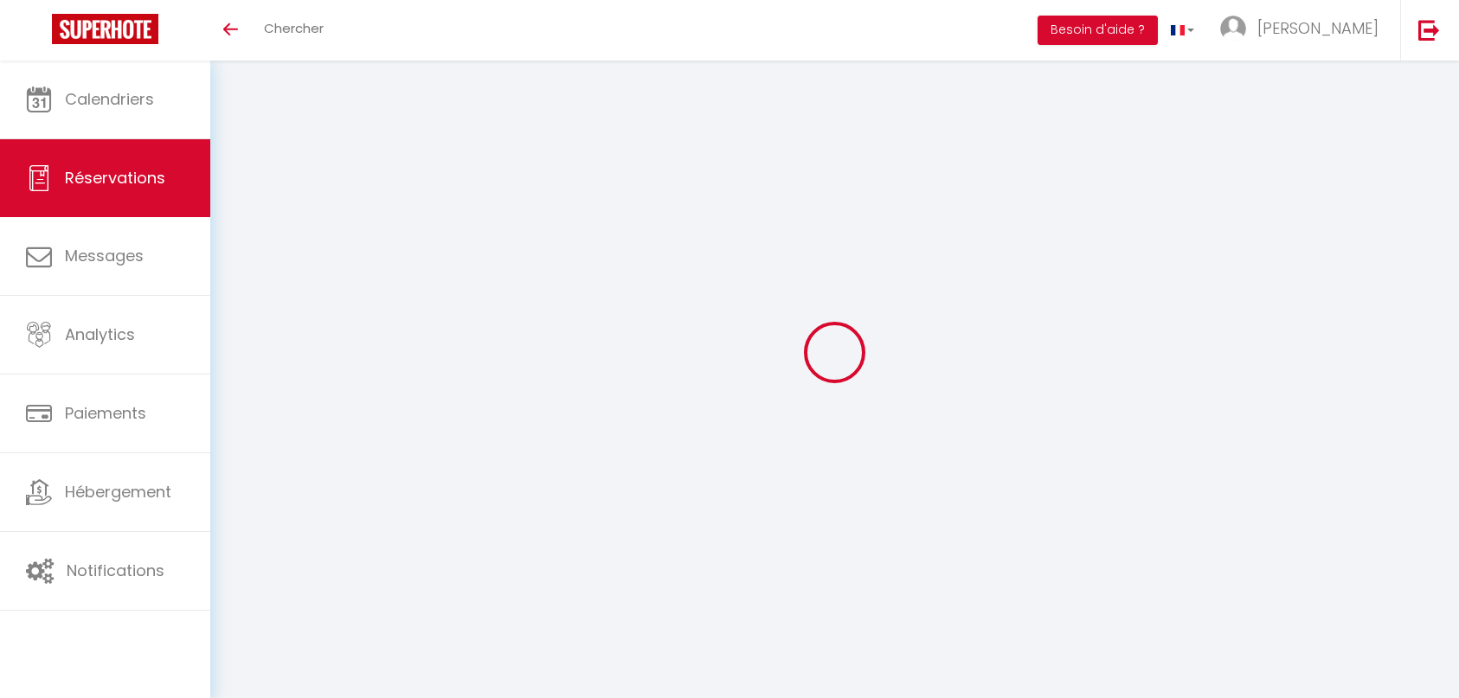
type input "280"
checkbox input "true"
type input "16.1"
type input "0"
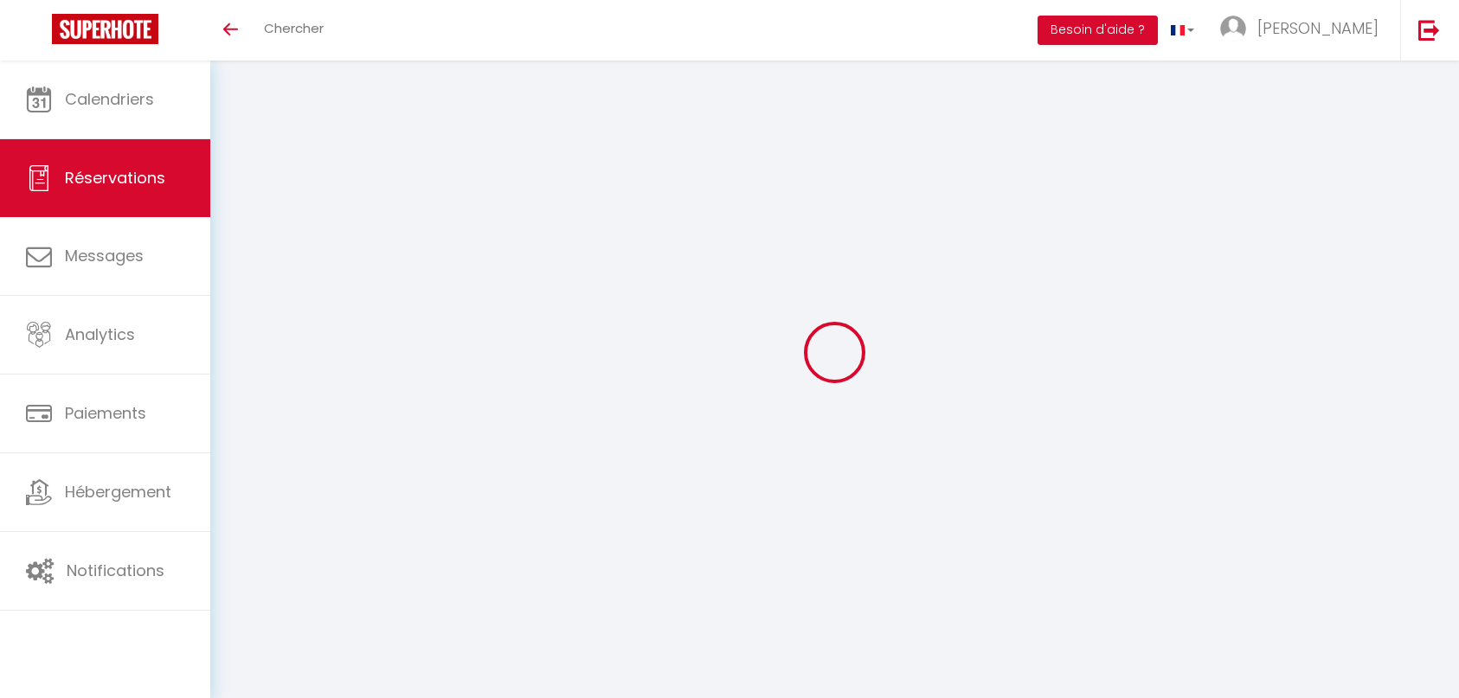
type input "0"
select select
select select "14"
checkbox input "true"
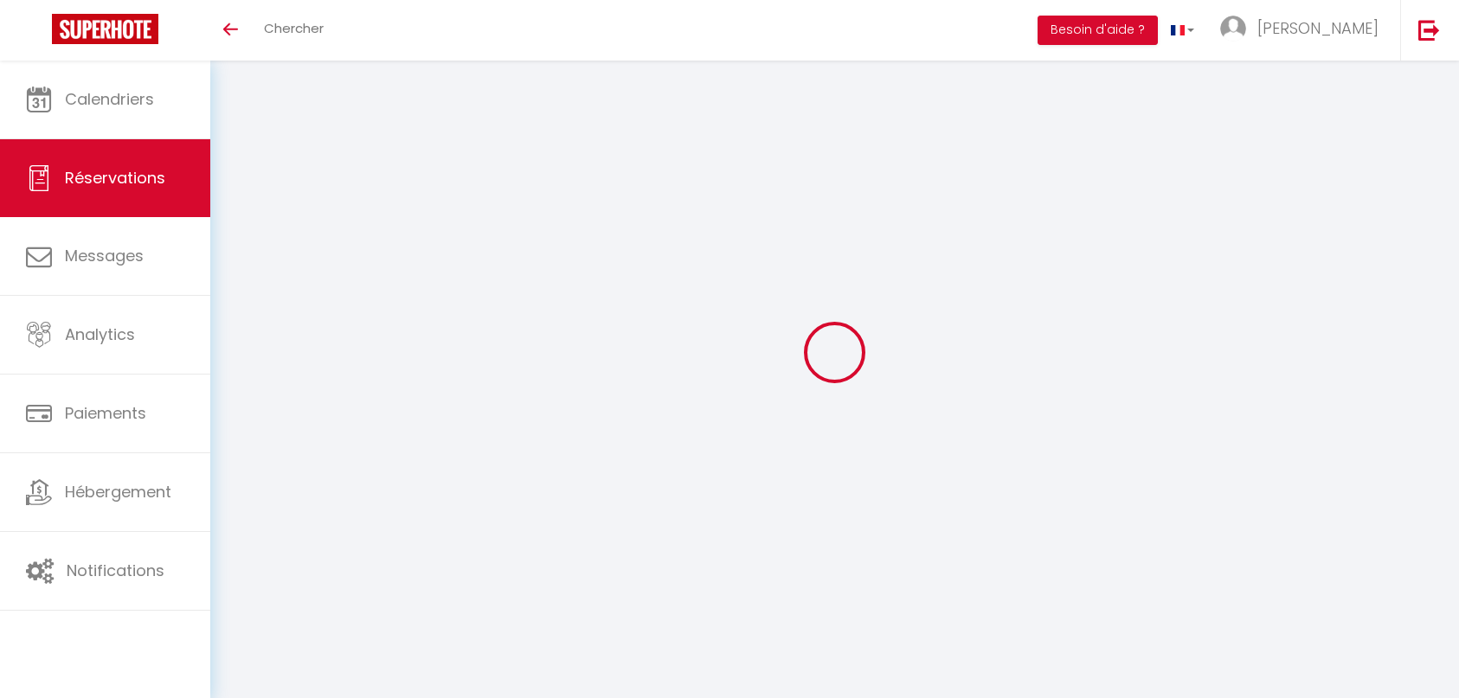
select select
checkbox input "true"
select select
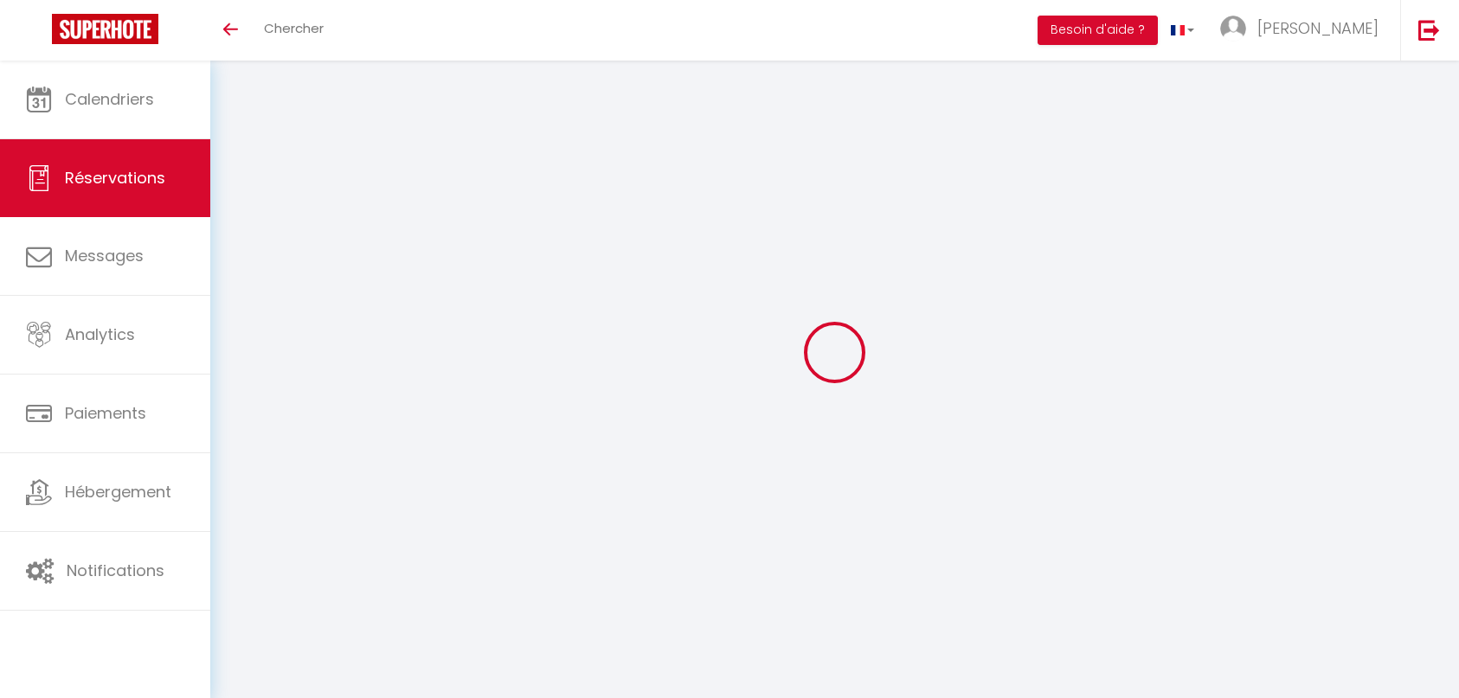
checkbox input "true"
select select
checkbox input "true"
type textarea "envoie du mail de décalage de cure ok Attente retour et envoie à une amie de [P…"
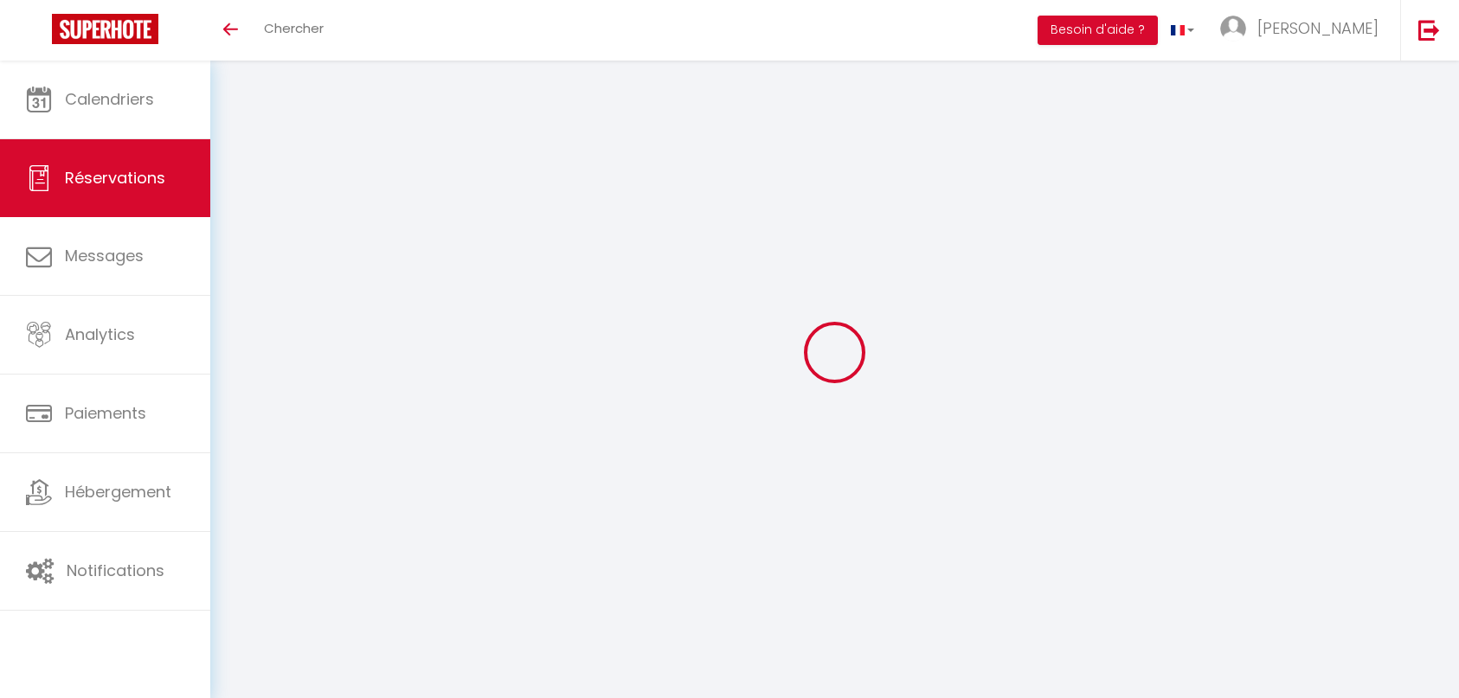
type input "16.1"
select select
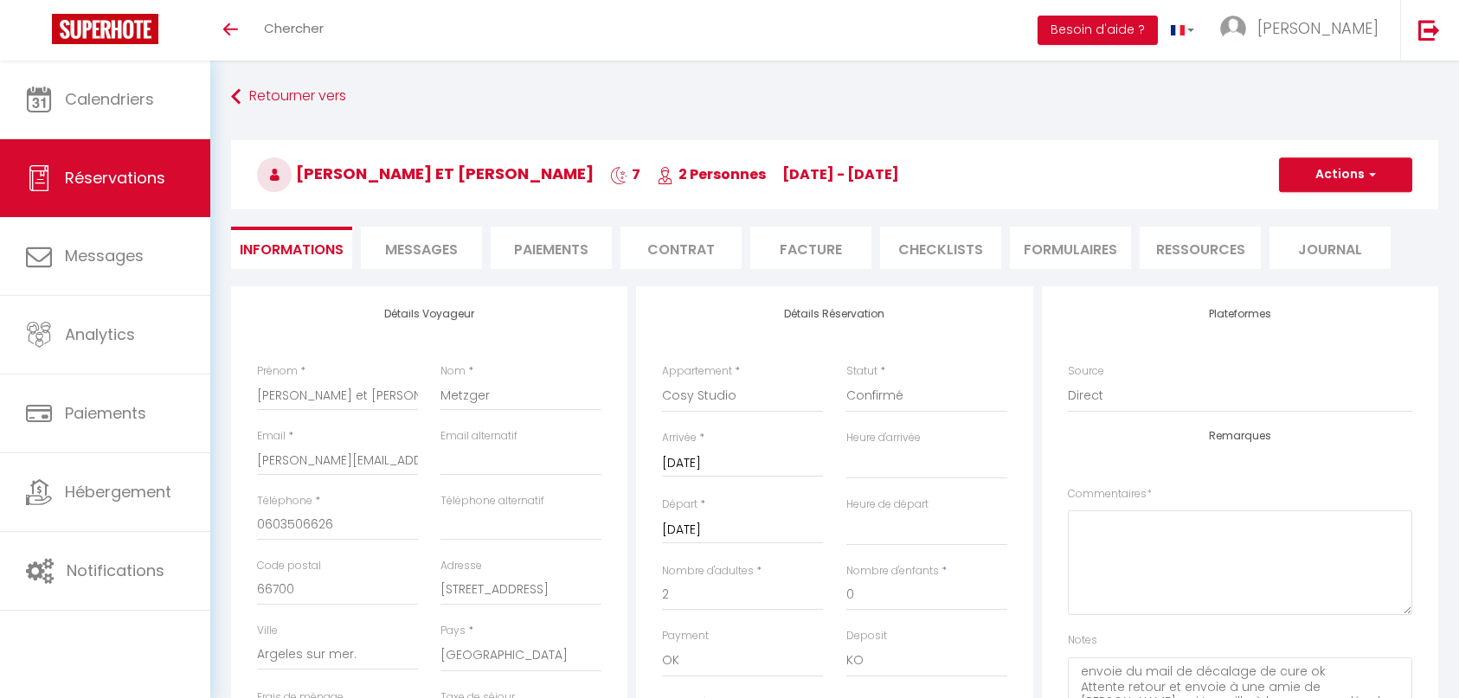
checkbox input "true"
select select "14:00"
select select "11:00"
click at [1425, 43] on link at bounding box center [1428, 30] width 57 height 61
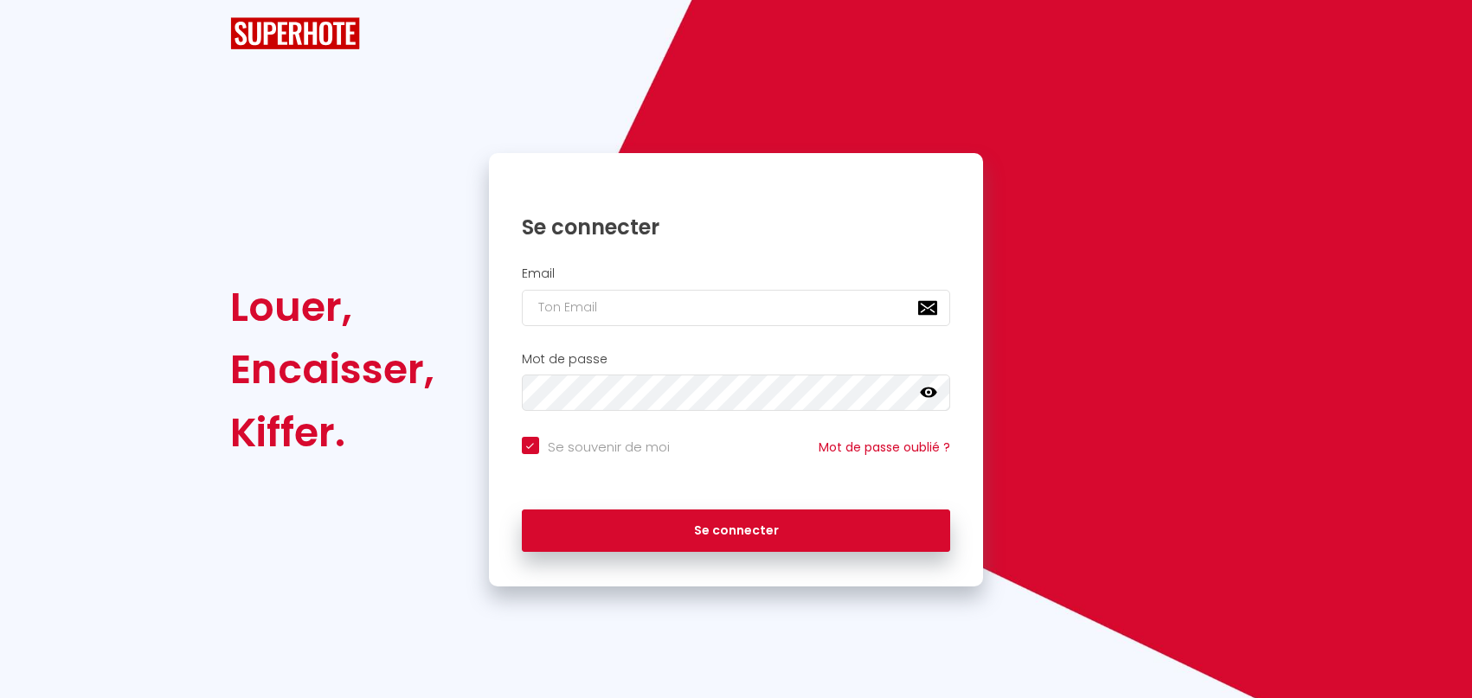
checkbox input "true"
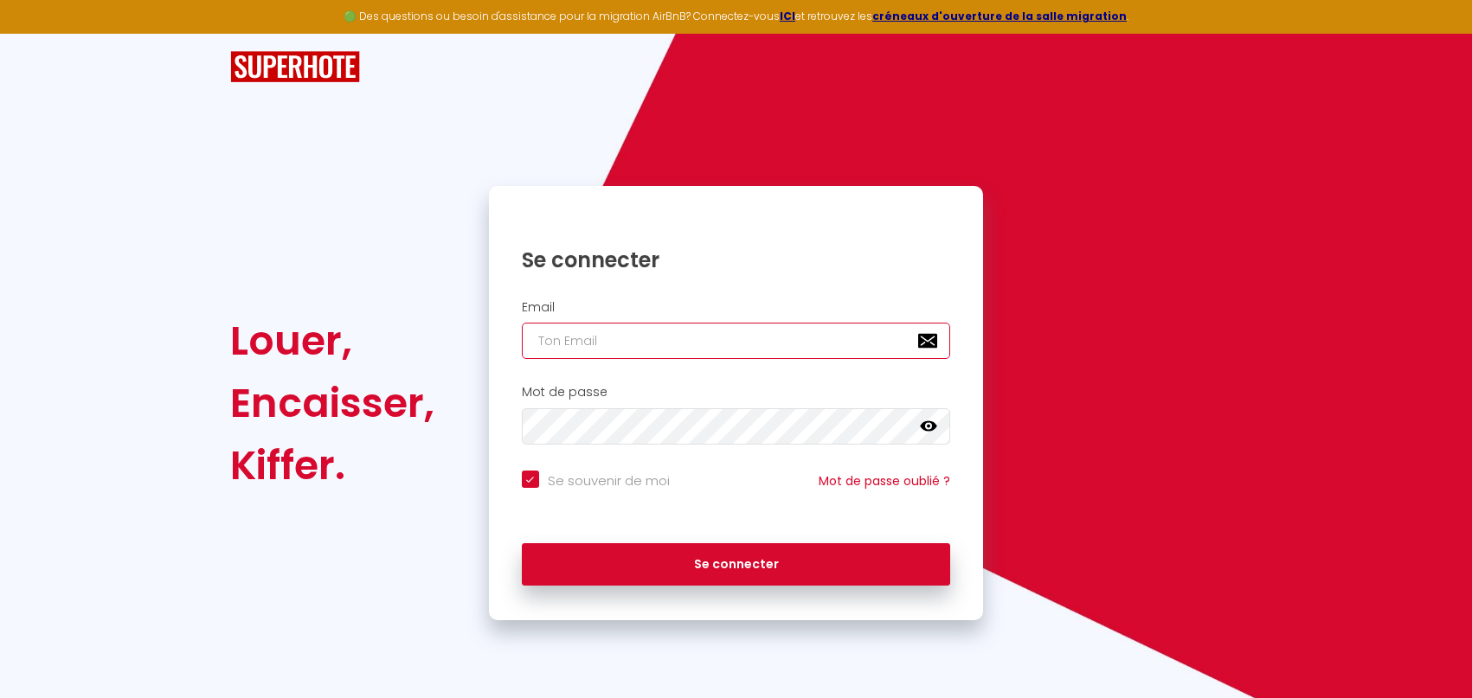
type input "[EMAIL_ADDRESS][DOMAIN_NAME]"
checkbox input "true"
